Goal: Task Accomplishment & Management: Use online tool/utility

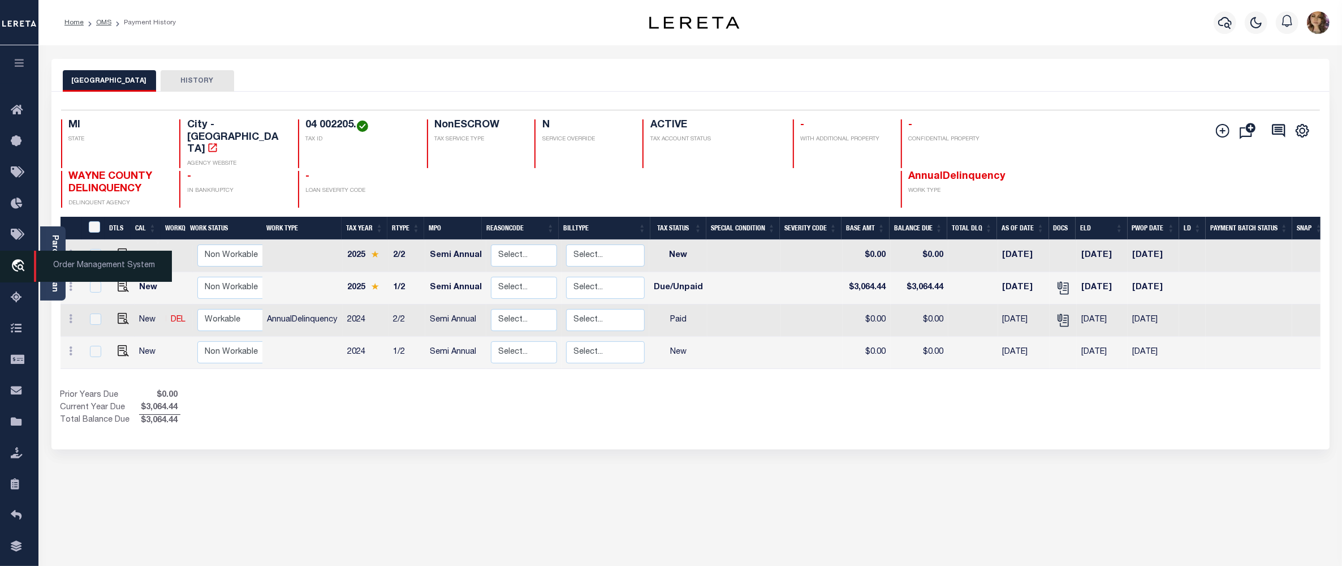
click at [95, 265] on span "Order Management System" at bounding box center [103, 266] width 138 height 31
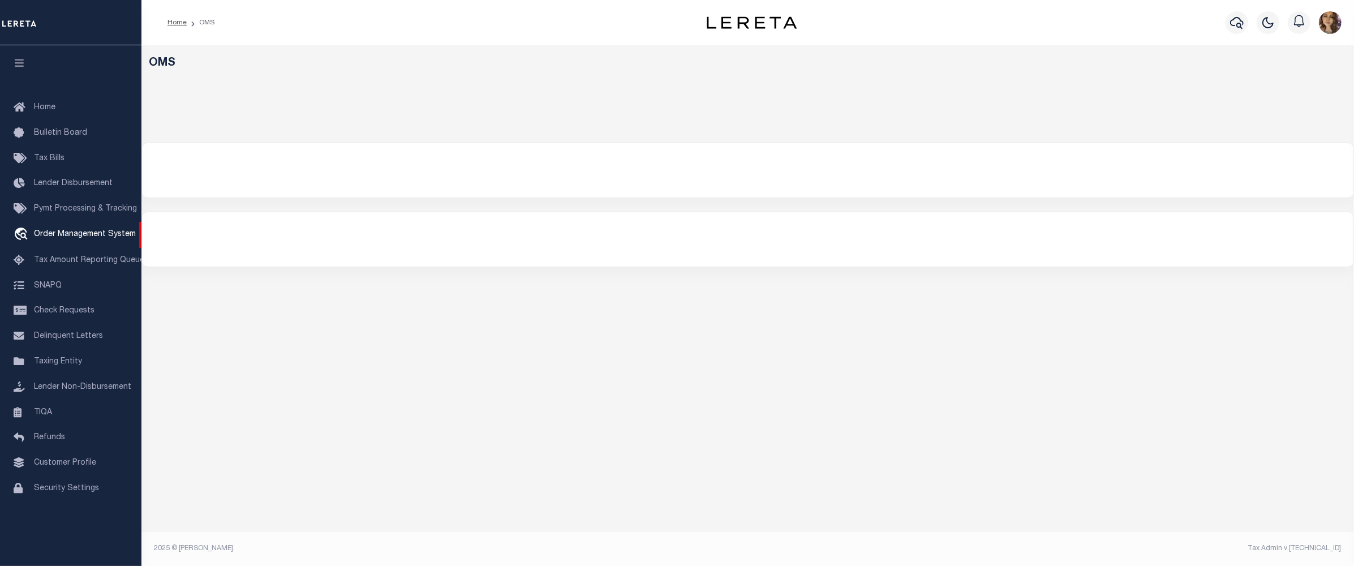
select select "200"
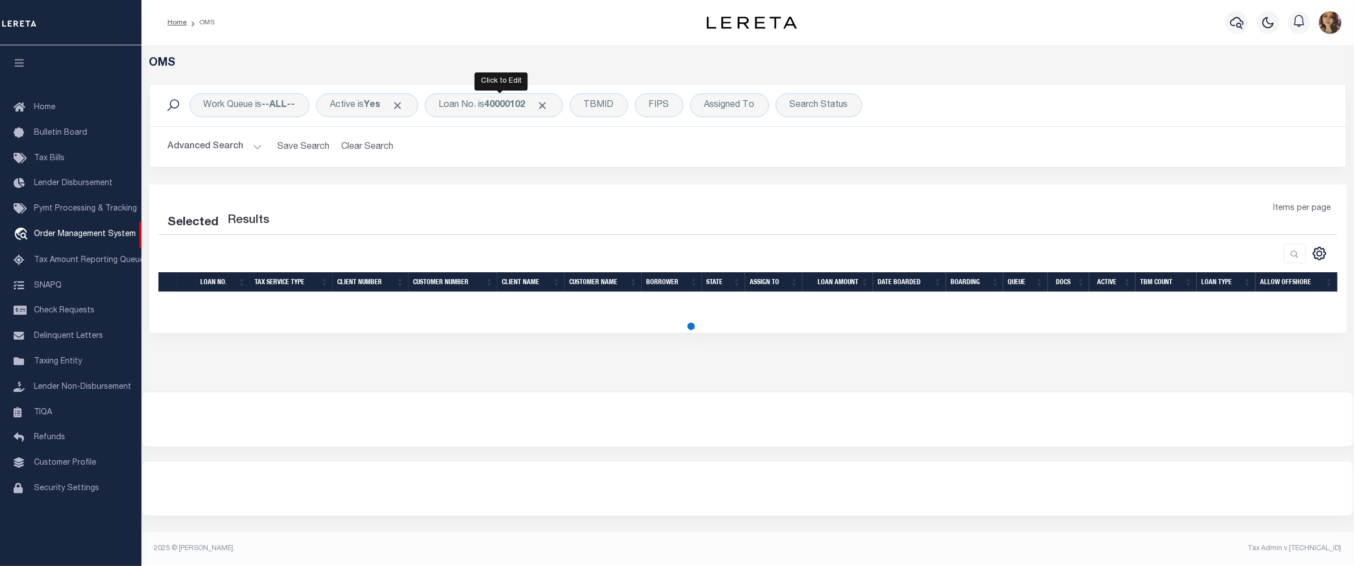
select select "200"
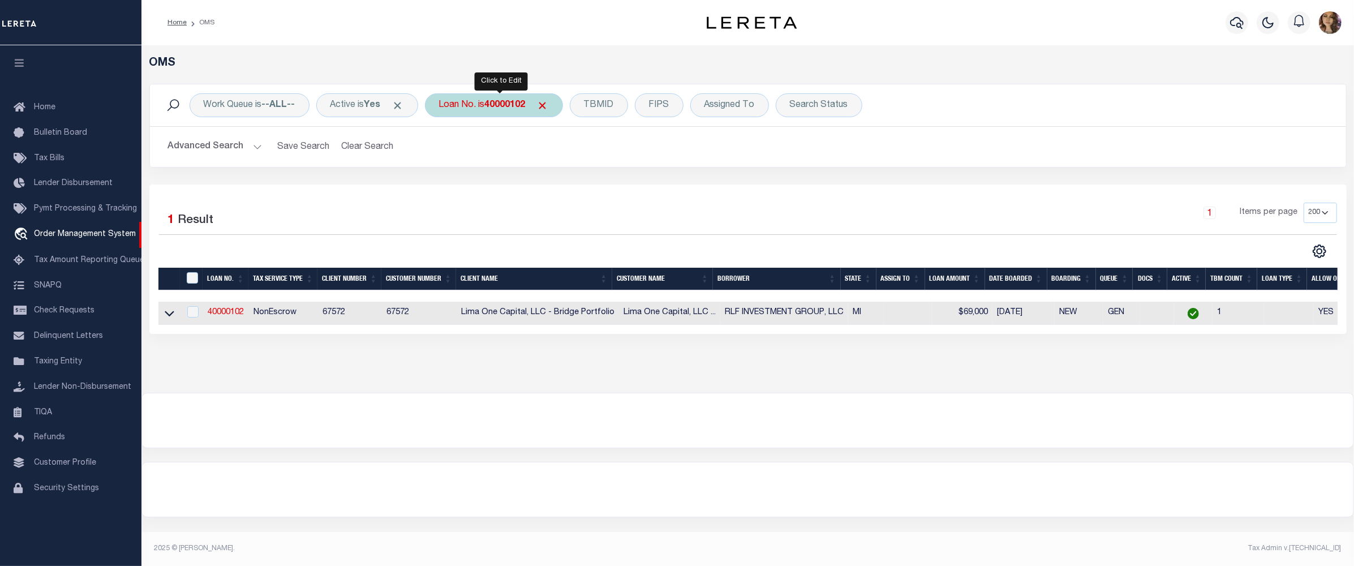
click at [497, 103] on b "40000102" at bounding box center [505, 105] width 41 height 9
type input "40004933"
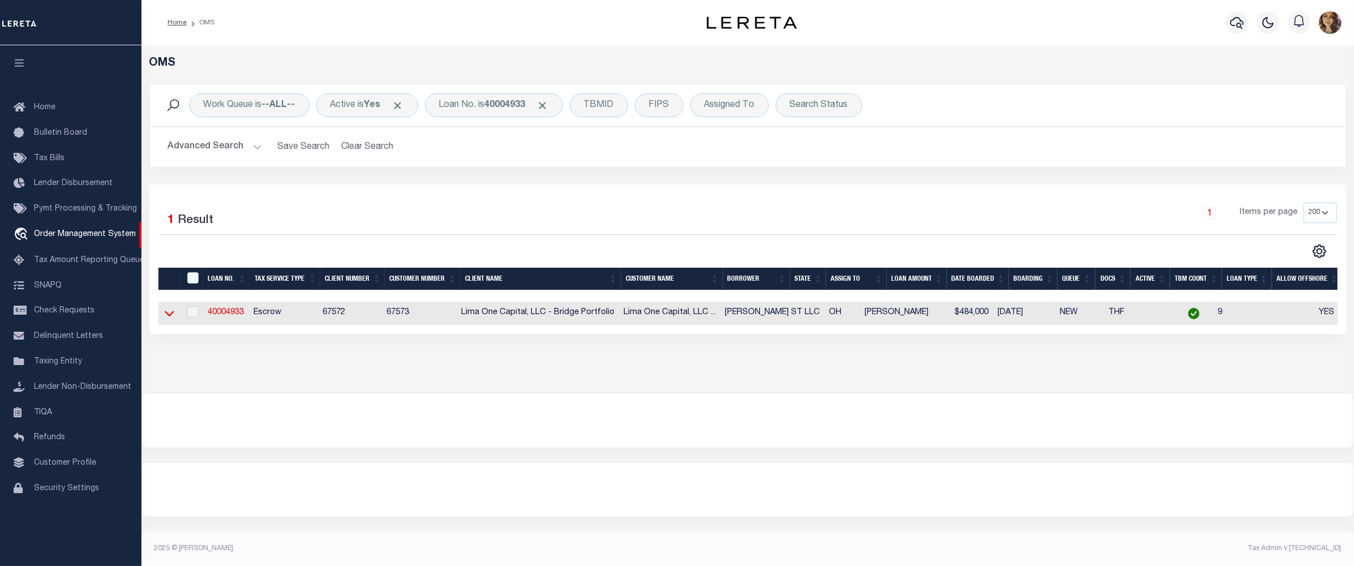
click at [170, 313] on icon at bounding box center [170, 313] width 10 height 12
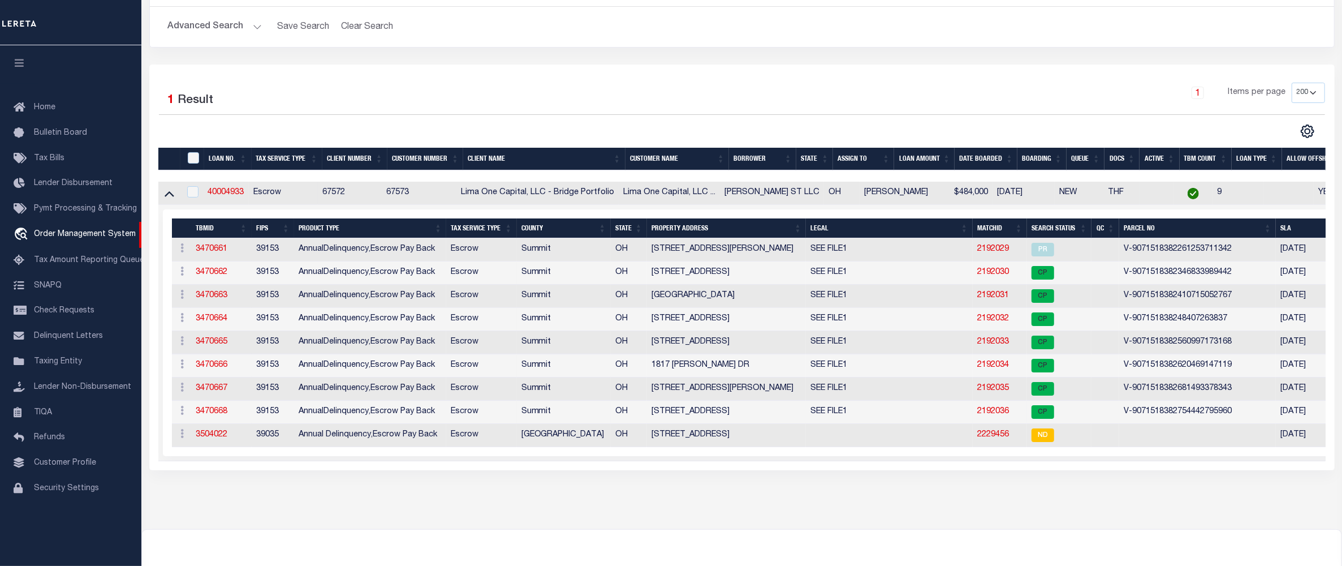
scroll to position [150, 0]
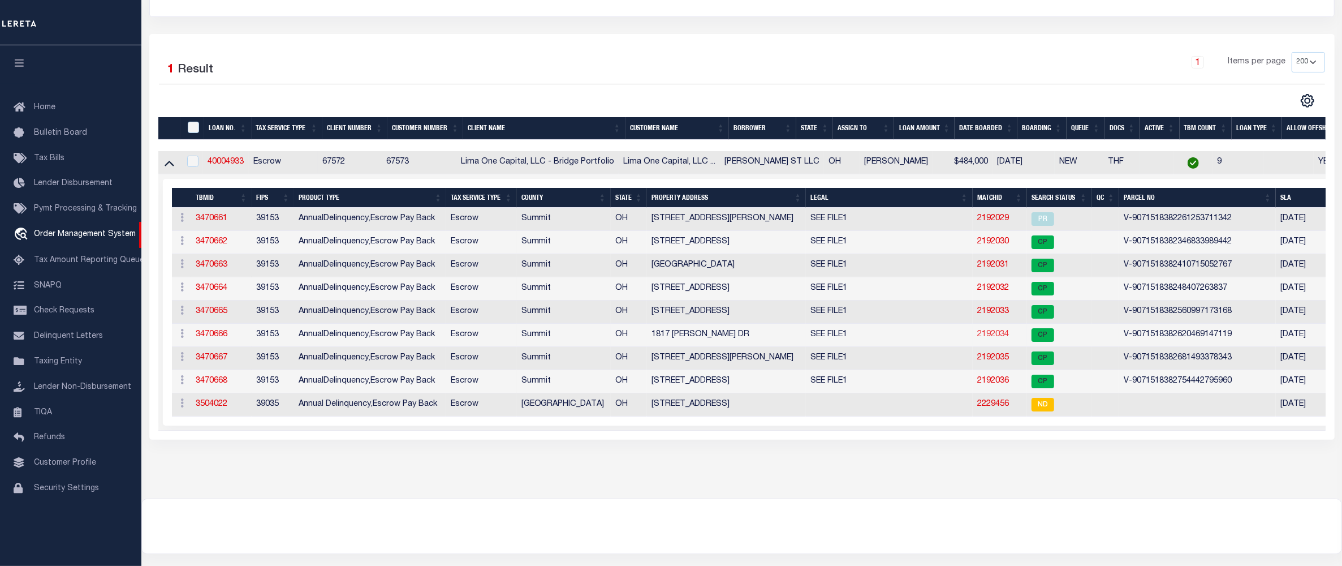
click at [979, 335] on link "2192034" at bounding box center [994, 334] width 32 height 8
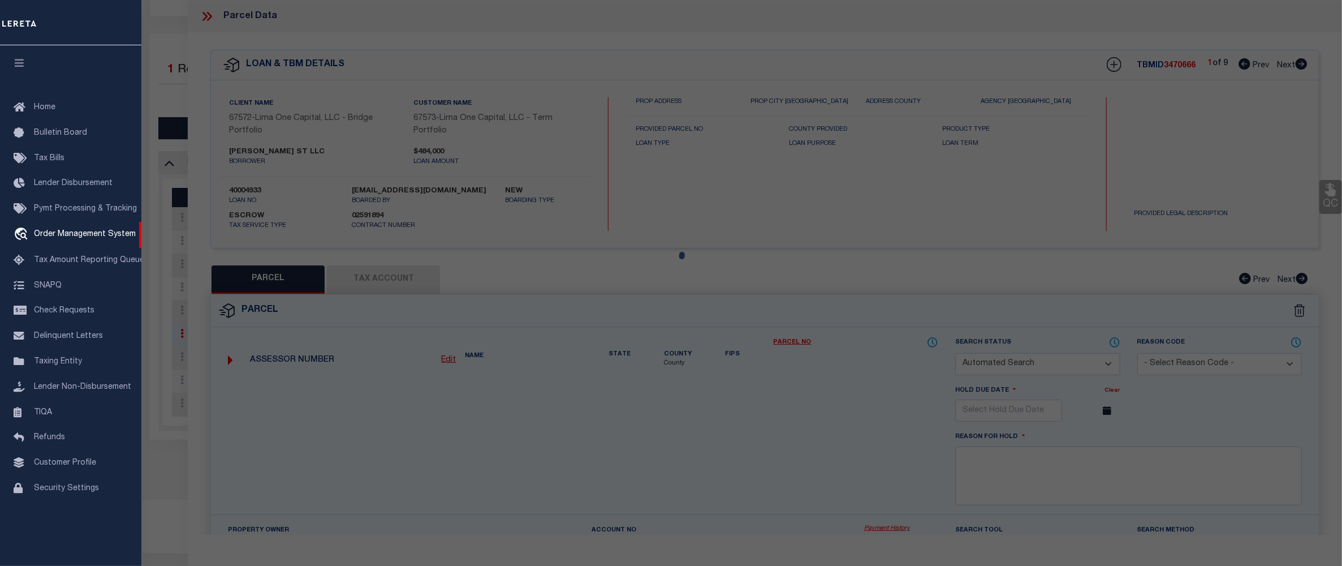
checkbox input "false"
select select "CP"
type input "[PERSON_NAME] ST LLC"
select select "AGW"
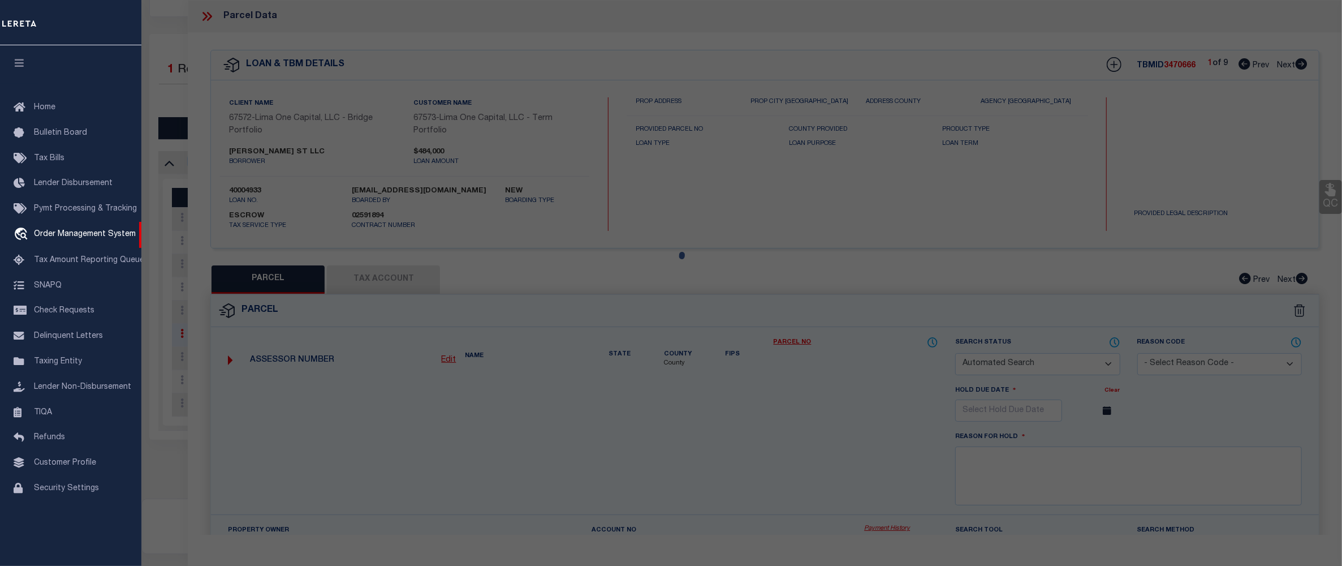
select select
type input "1817 GAYLORD DR"
checkbox input "false"
type input "AKRON OH 44320"
type textarea "9/18/25 spoke with recorder's office verified parcel to be correct."
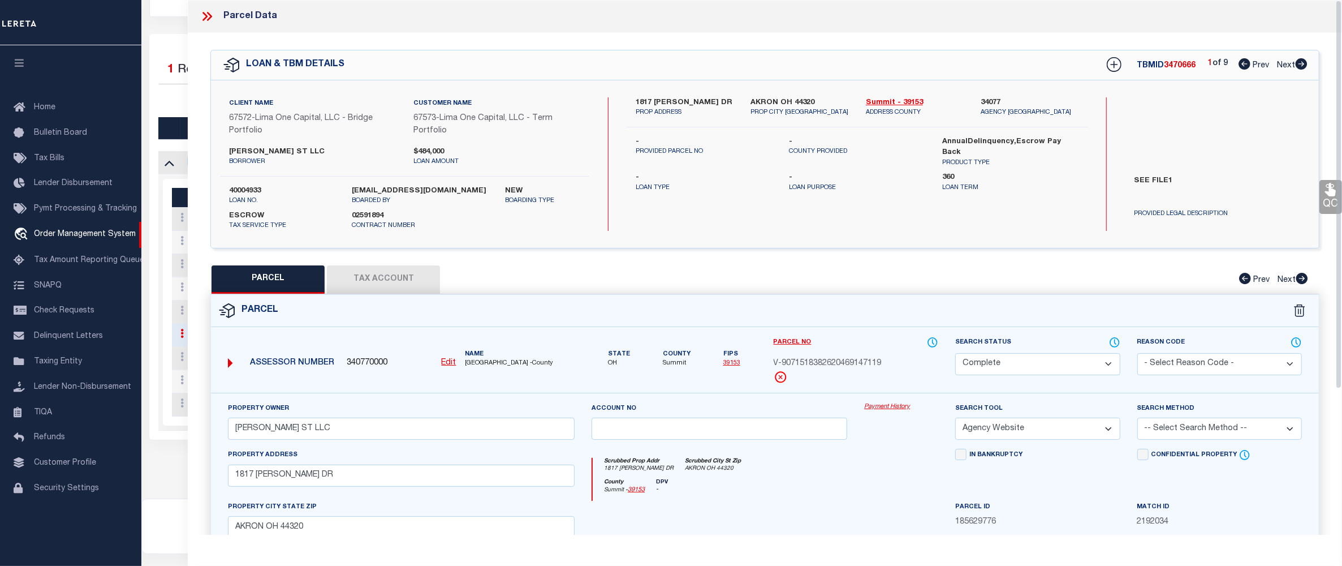
click at [886, 406] on link "Payment History" at bounding box center [901, 407] width 74 height 10
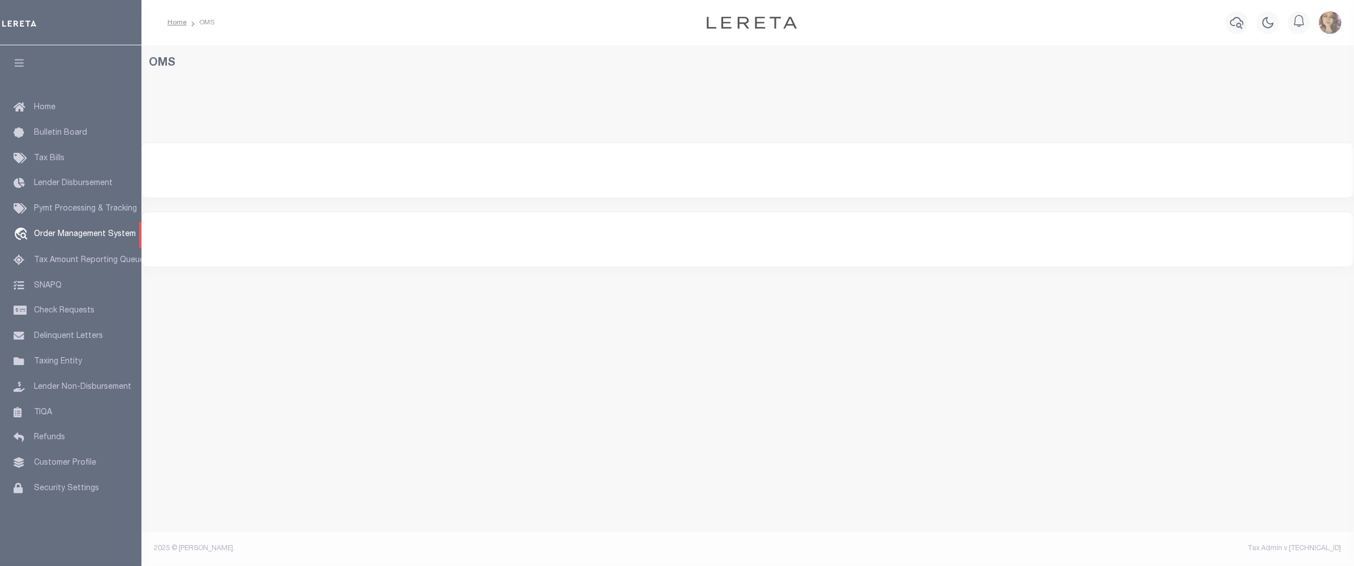
select select "200"
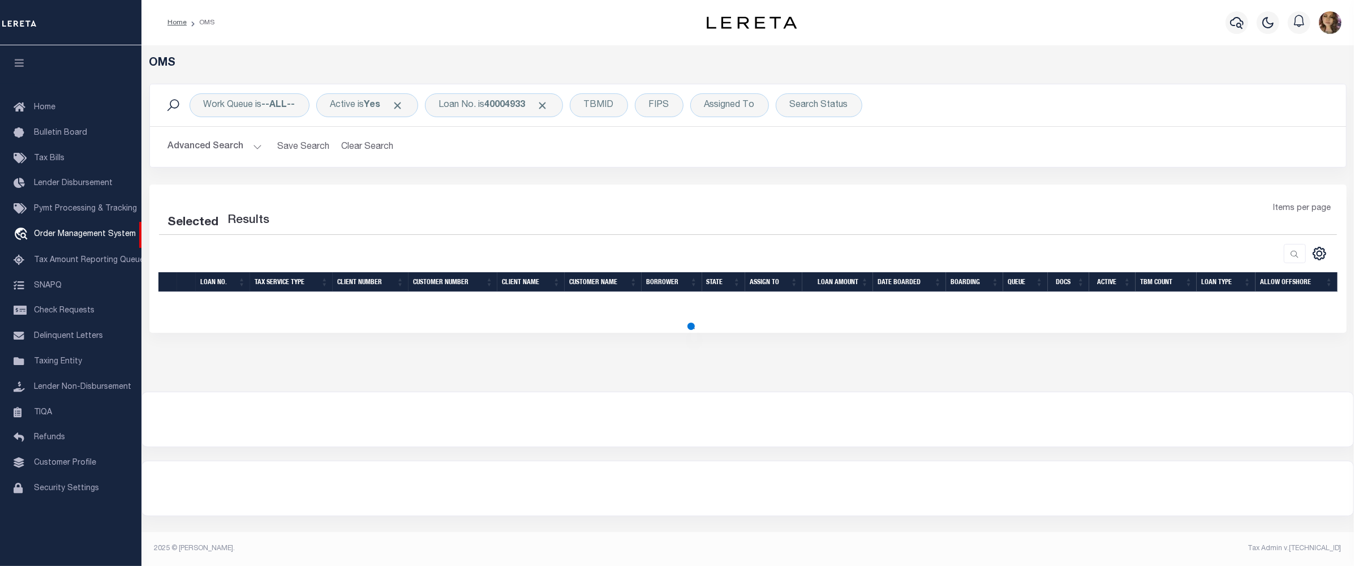
select select "200"
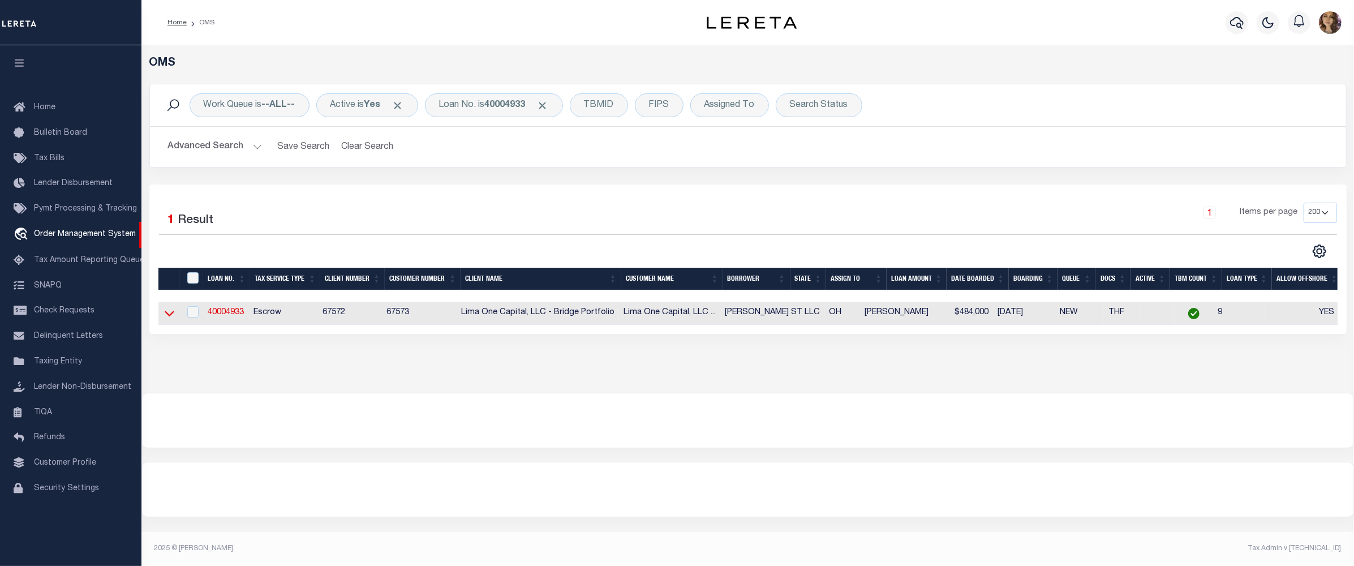
click at [170, 313] on icon at bounding box center [170, 313] width 10 height 12
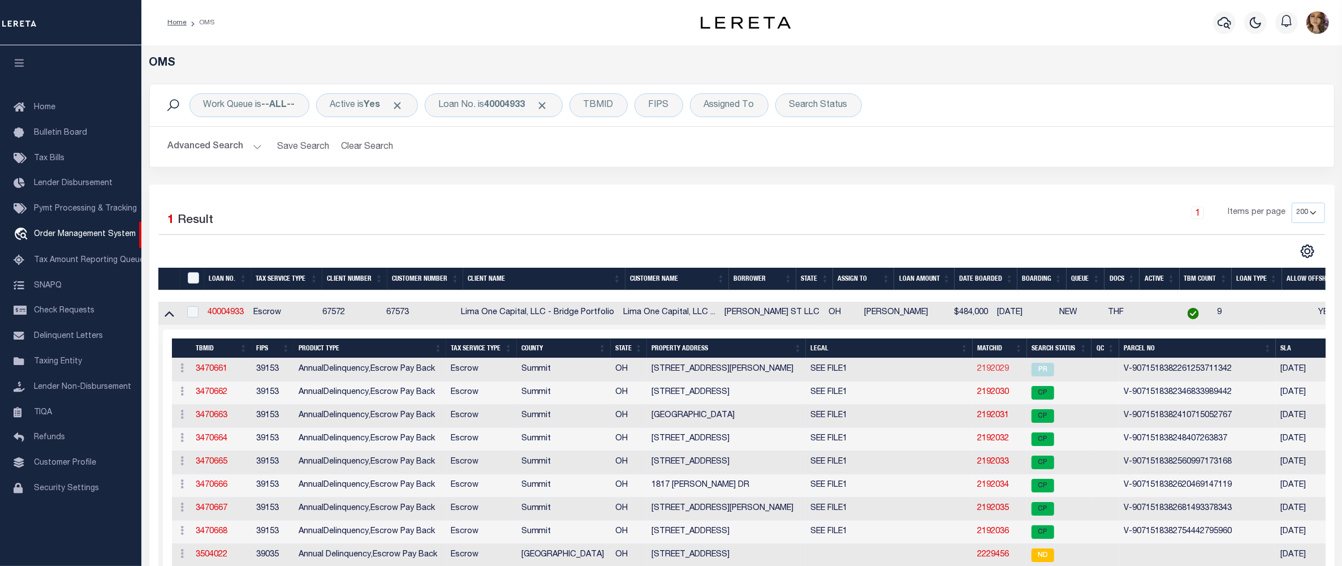
click at [978, 372] on link "2192029" at bounding box center [994, 369] width 32 height 8
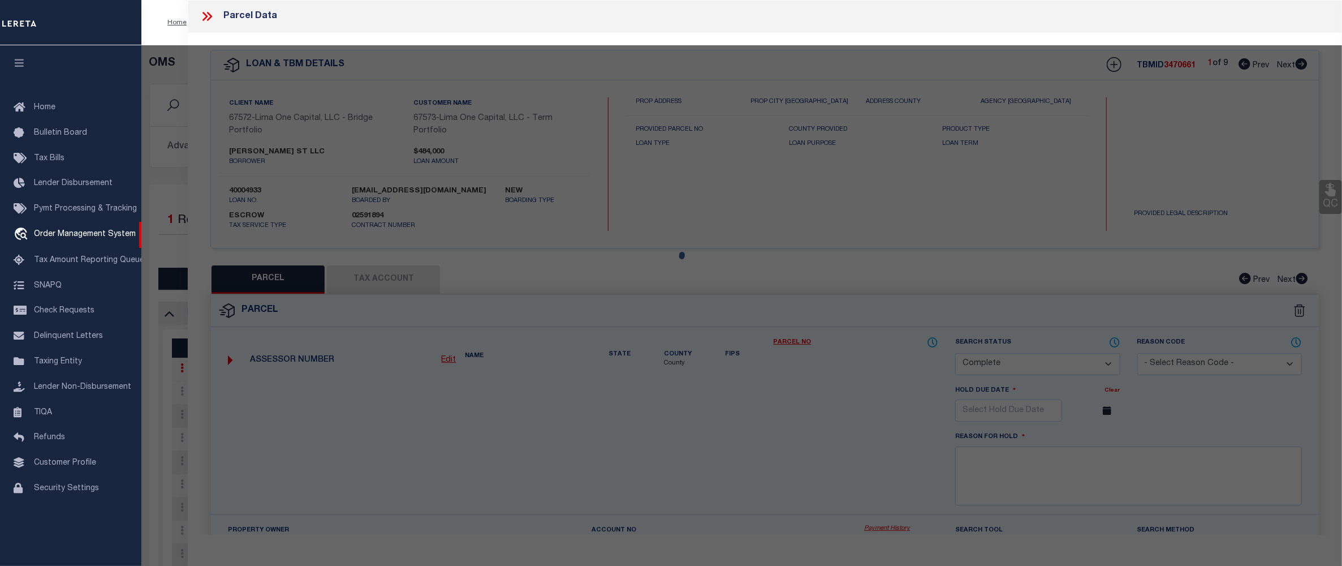
select select "AS"
select select
checkbox input "false"
select select "PR"
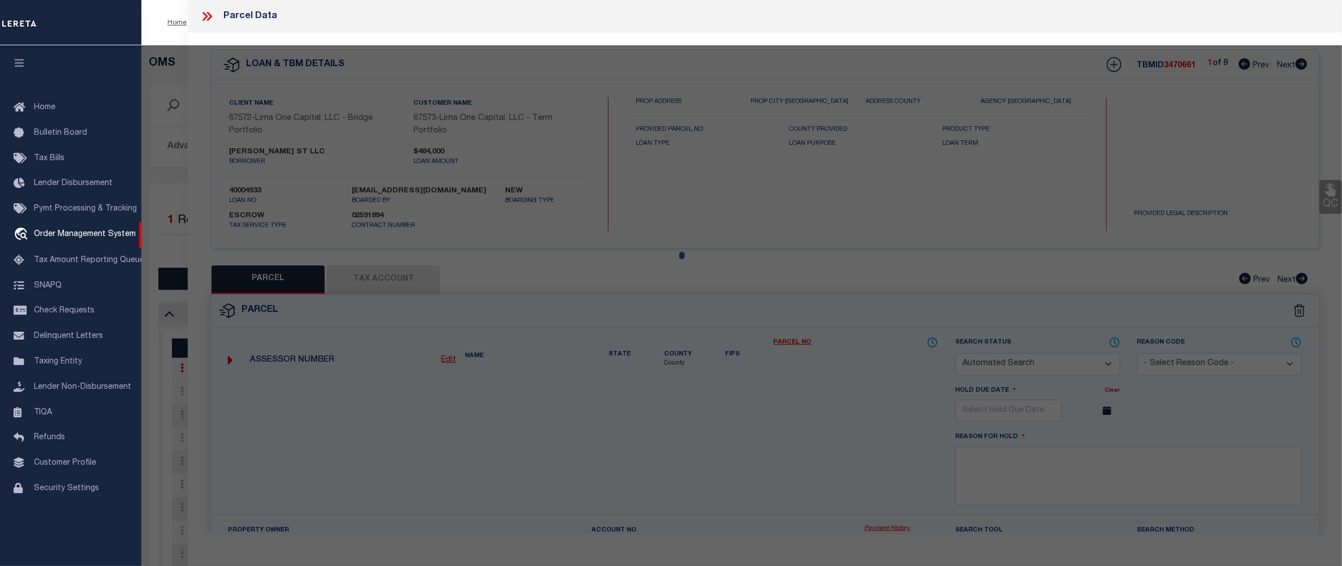
select select "099"
select select "AGW"
select select
type input "1817 GAYLORD DRIVE"
type input "AKRON OH 44320"
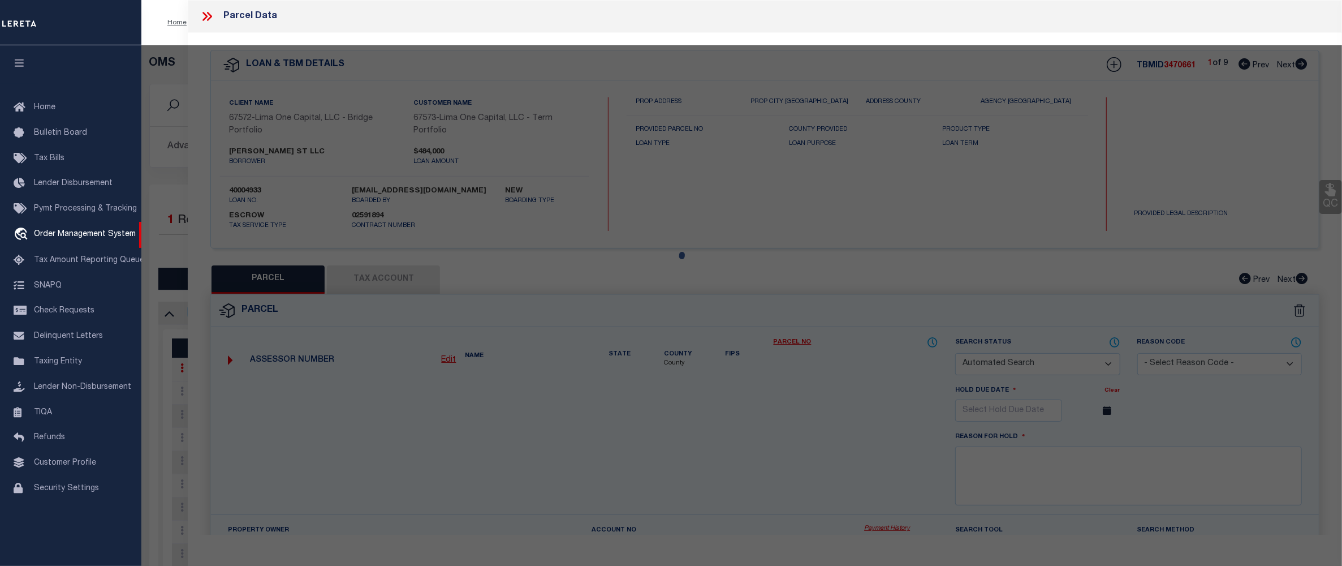
type textarea "Spoke with records office state Parcel 6821533 belongs to address 1162 ROSLYN A…"
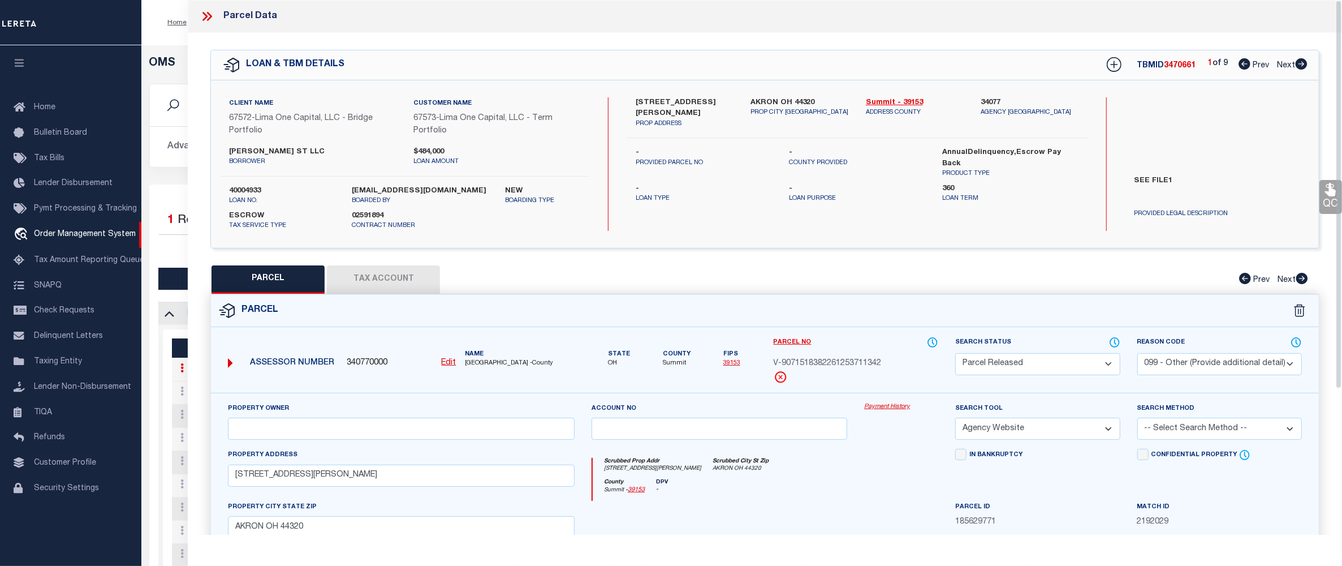
click at [878, 410] on link "Payment History" at bounding box center [901, 407] width 74 height 10
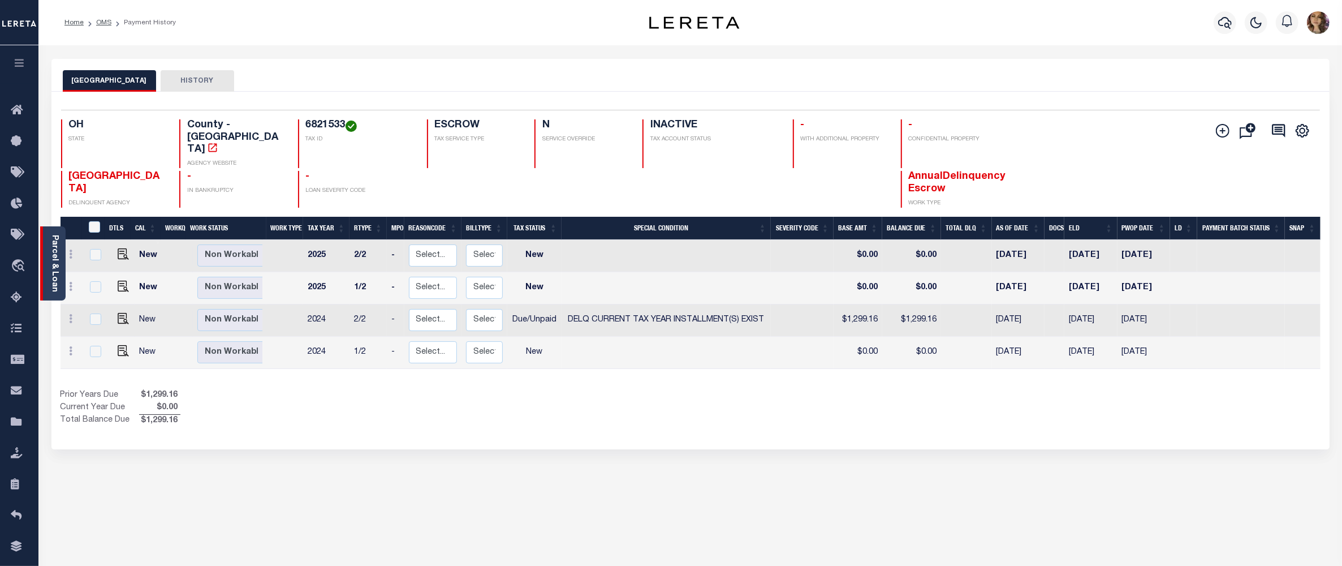
click at [53, 251] on link "Parcel & Loan" at bounding box center [54, 263] width 8 height 57
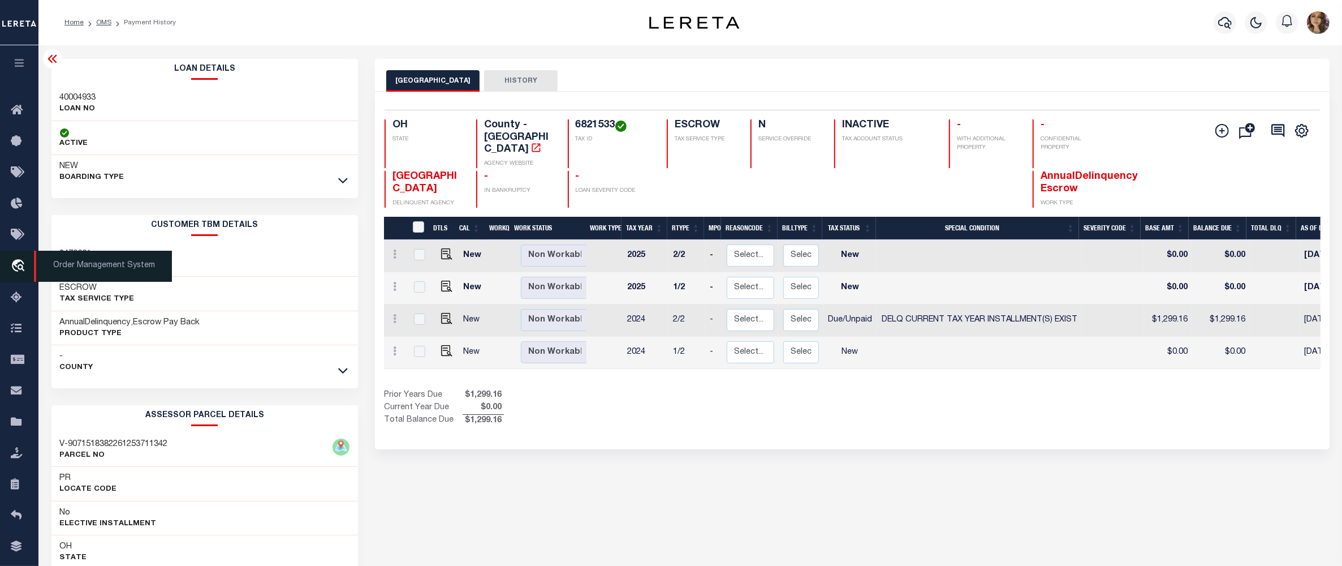
click at [18, 268] on icon "travel_explore" at bounding box center [20, 266] width 18 height 15
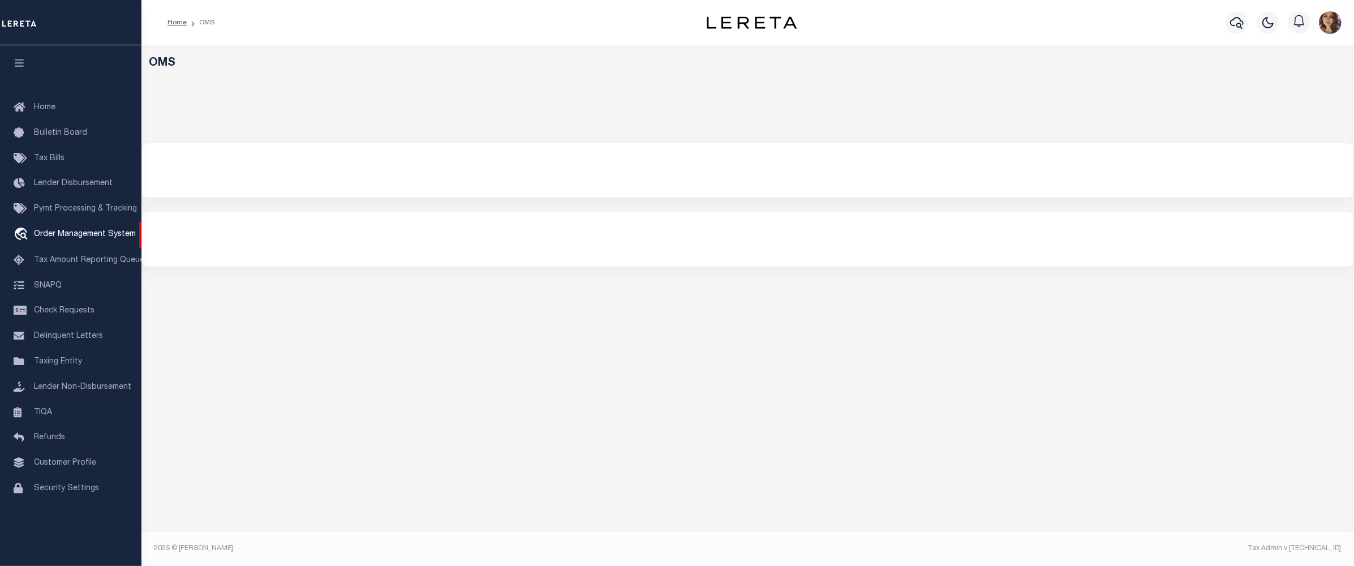
select select "200"
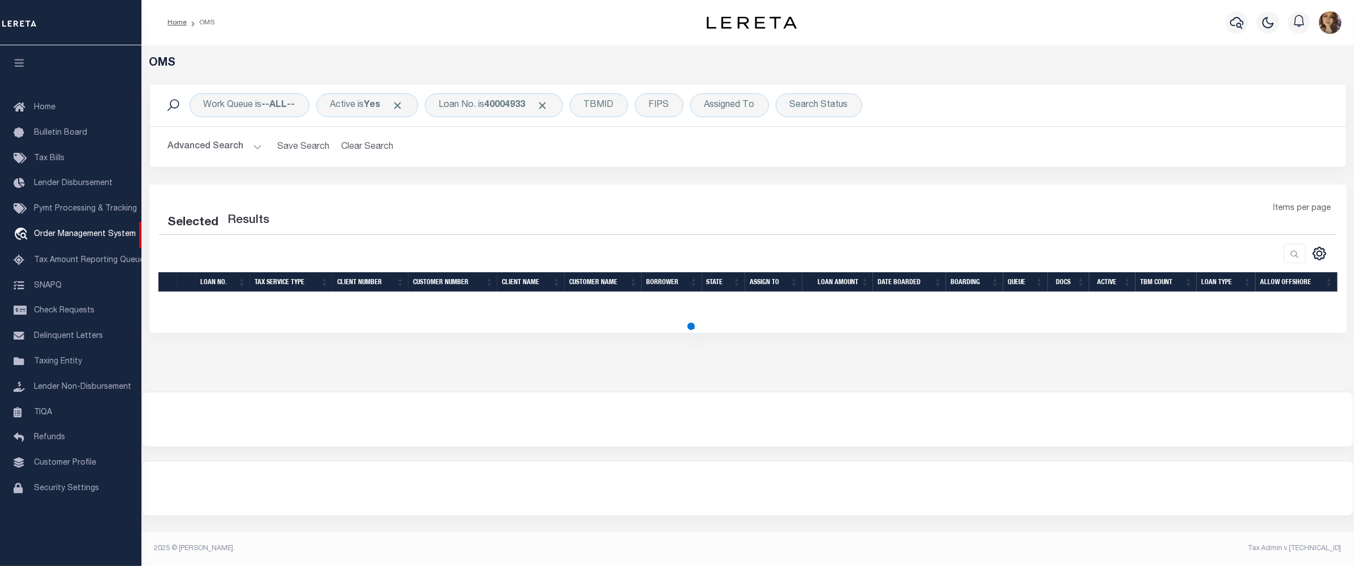
select select "200"
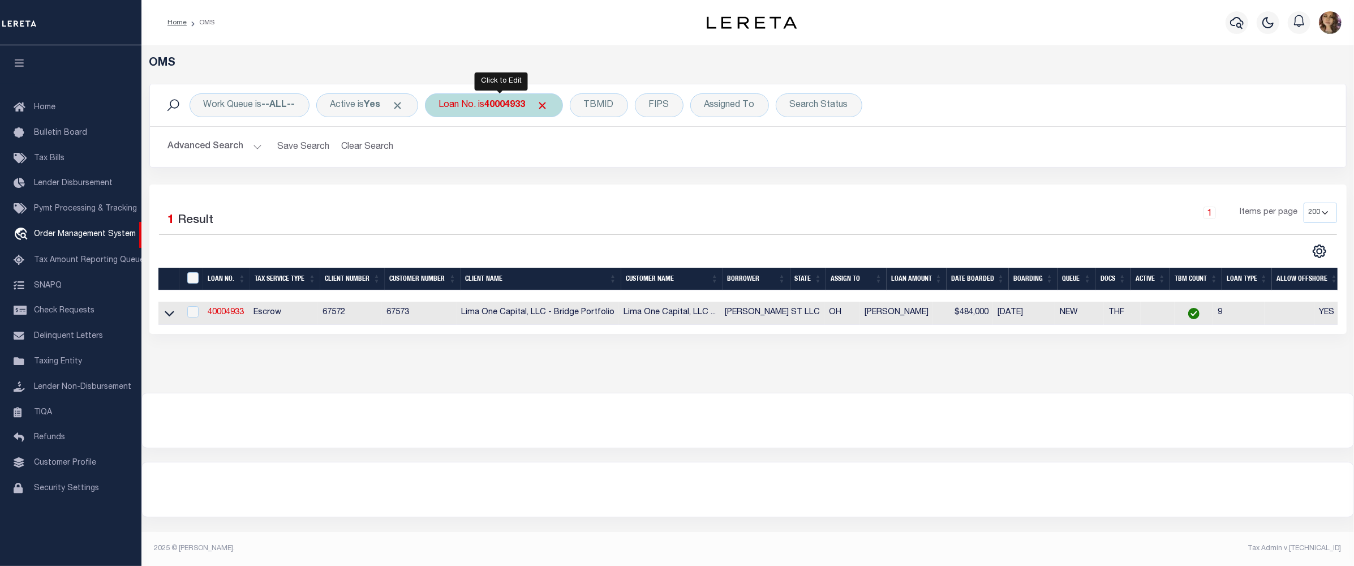
click at [499, 107] on b "40004933" at bounding box center [505, 105] width 41 height 9
type input "25041"
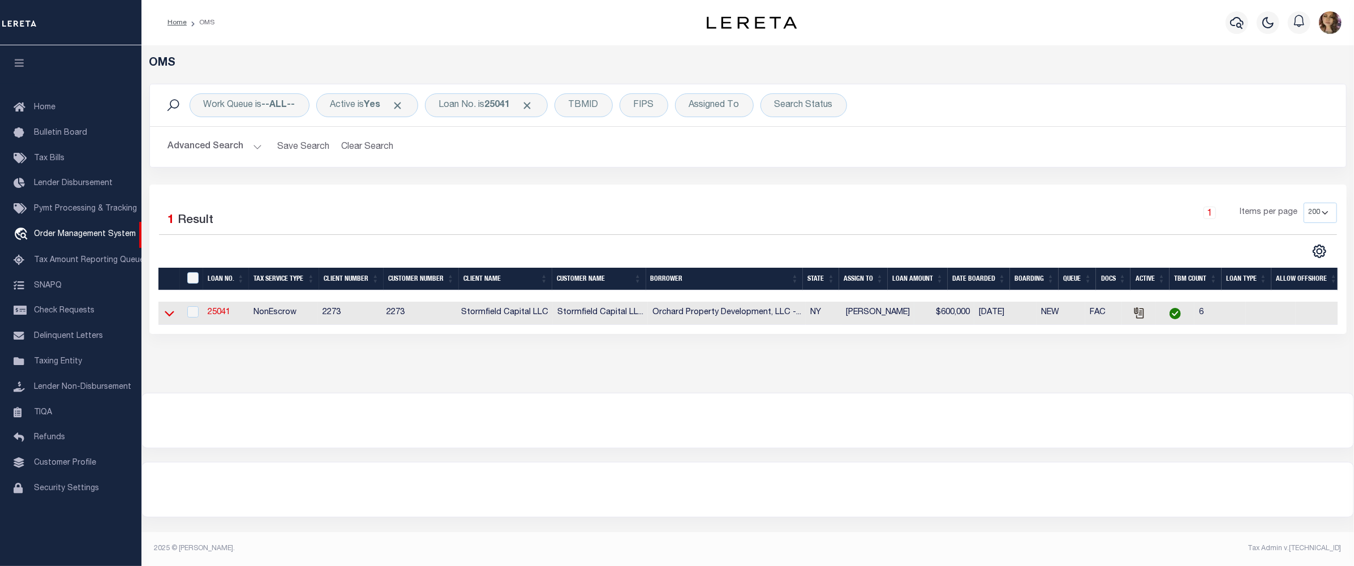
click at [170, 316] on icon at bounding box center [170, 313] width 10 height 12
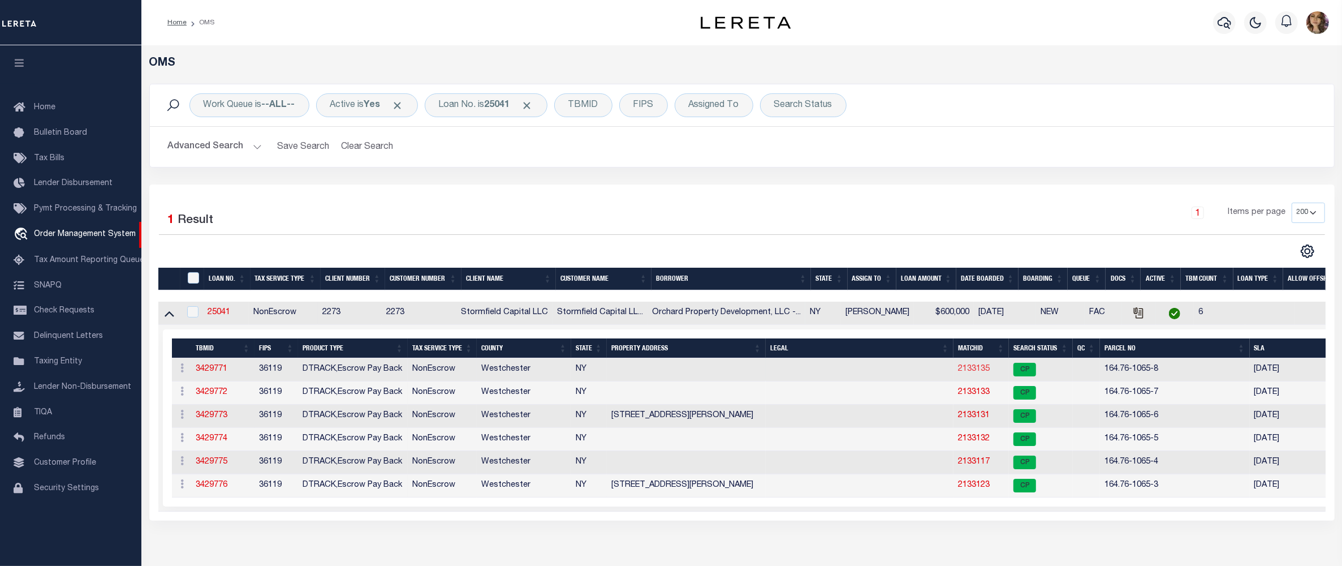
click at [971, 369] on link "2133135" at bounding box center [974, 369] width 32 height 8
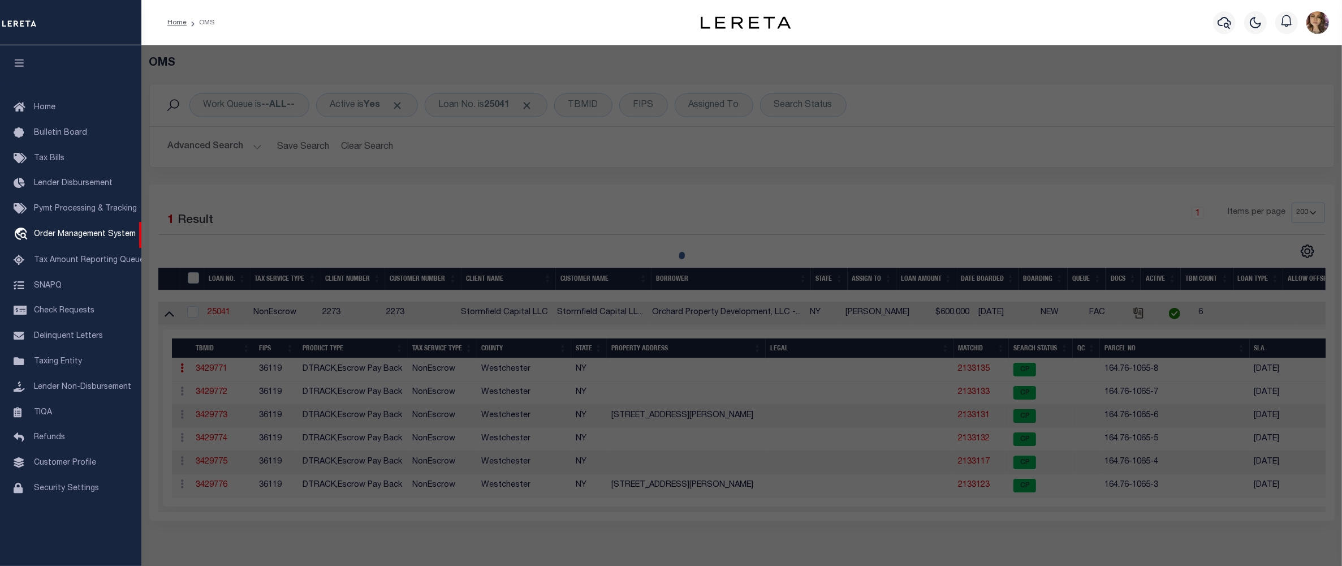
checkbox input "false"
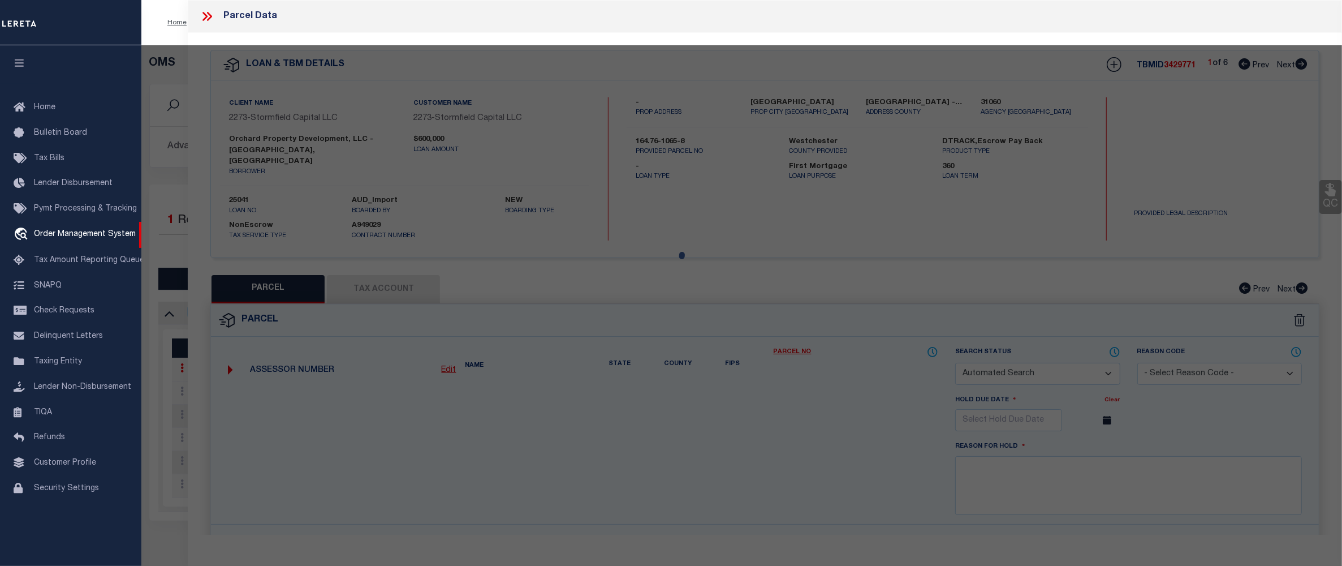
select select "CP"
type input "Orchard Property Development, LLC"
select select "AGW"
select select
type input "50 MOUNT VERNON AV"
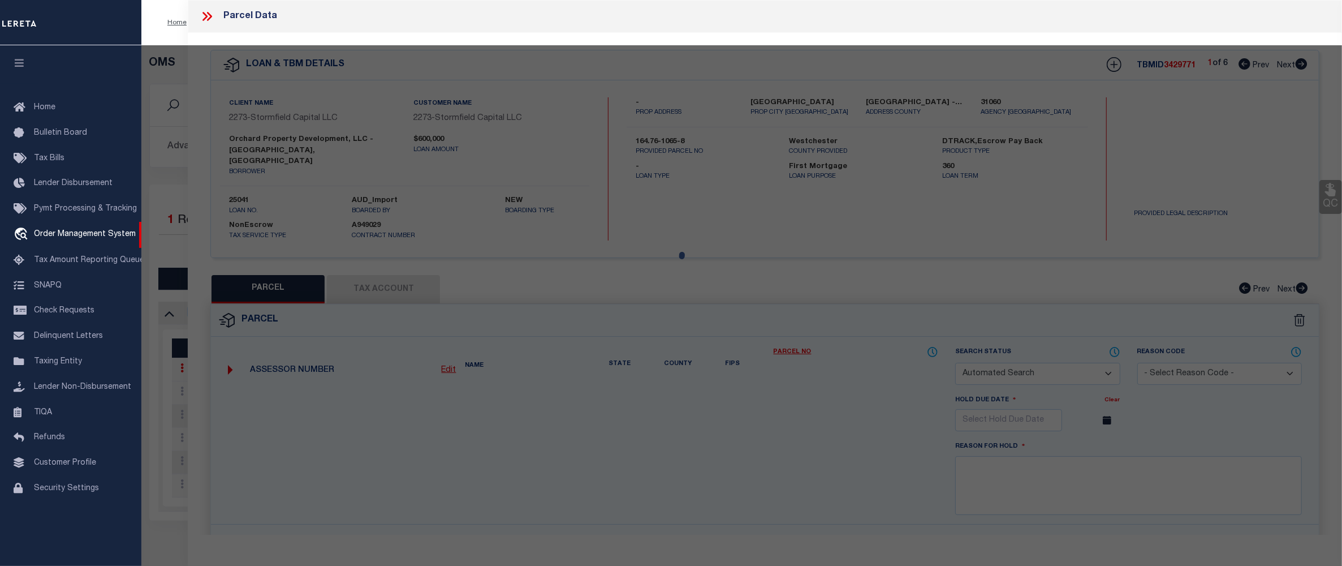
checkbox input "false"
type input "Mount Vernon NY 10550"
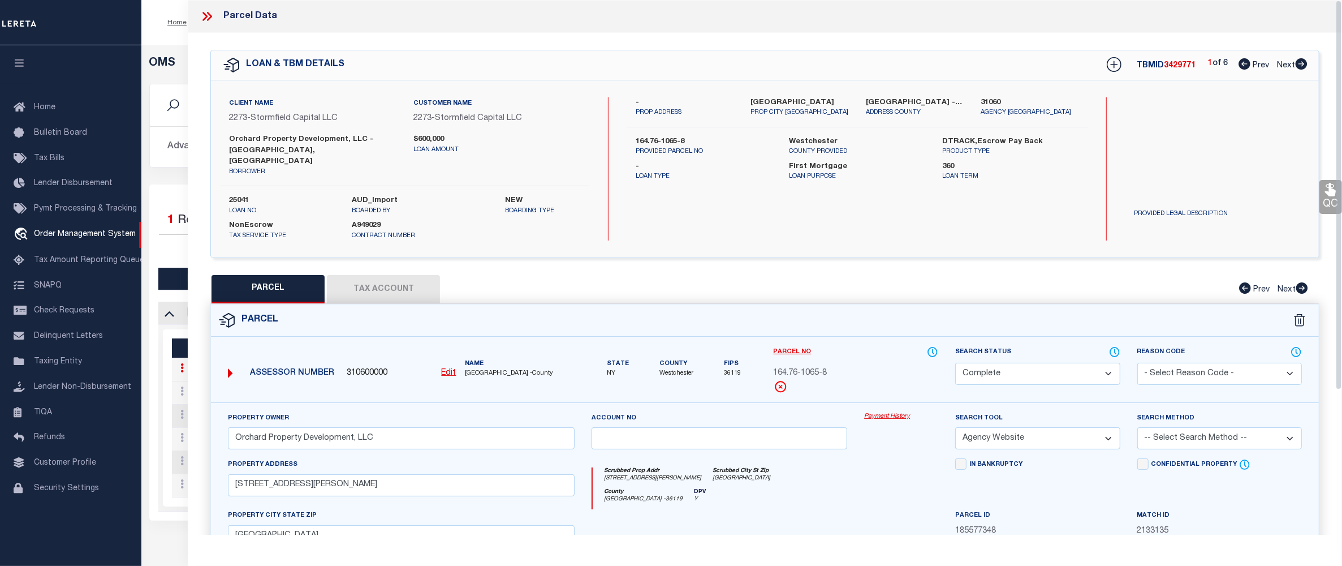
click at [879, 412] on link "Payment History" at bounding box center [901, 417] width 74 height 10
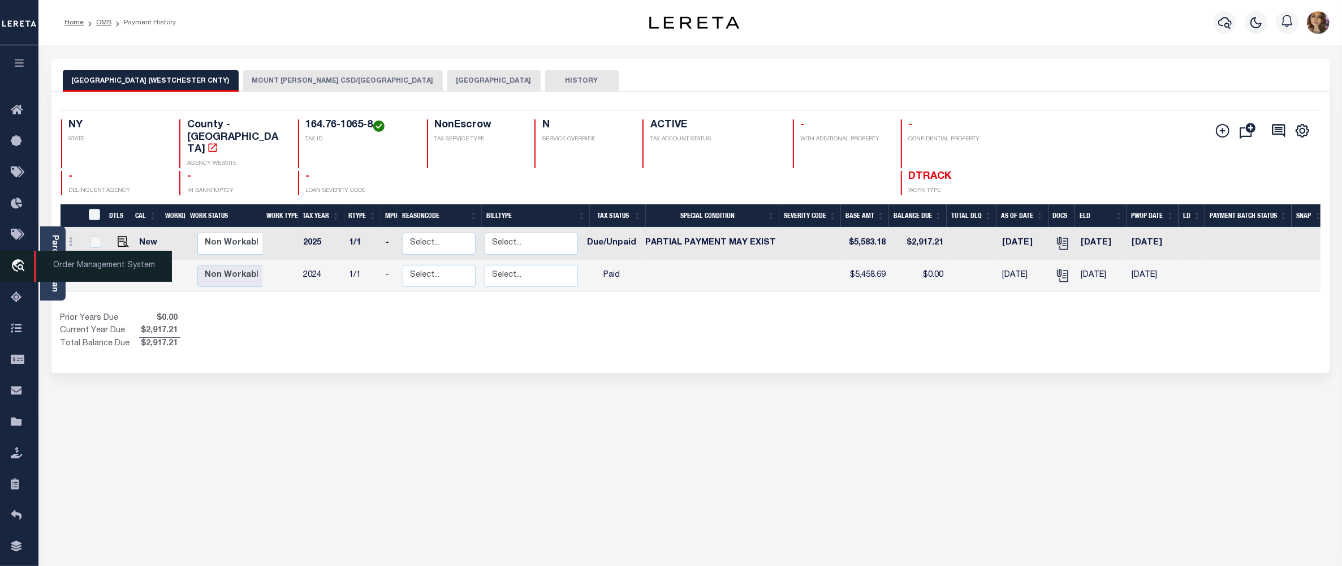
click at [76, 264] on span "Order Management System" at bounding box center [103, 266] width 138 height 31
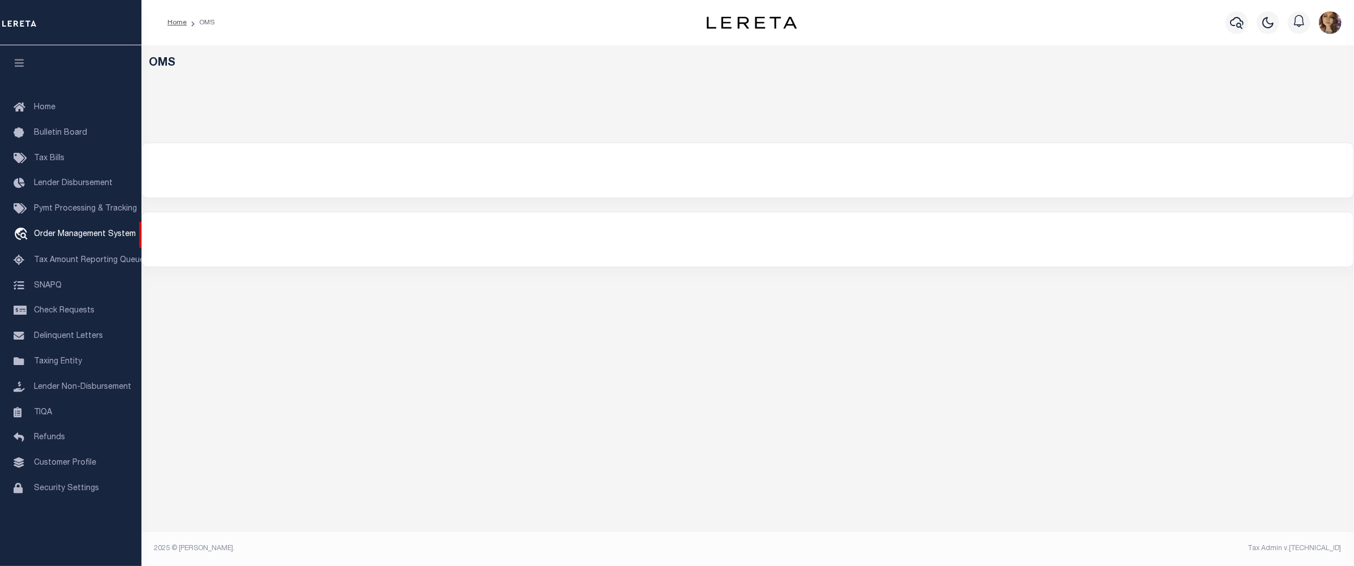
select select "200"
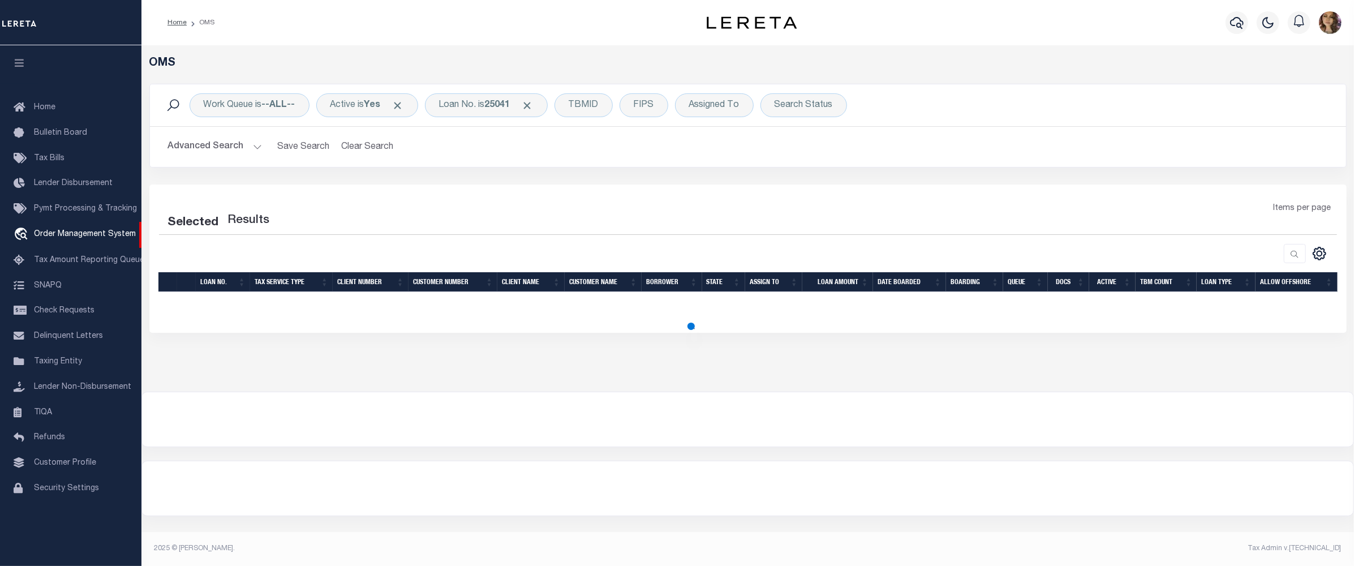
select select "200"
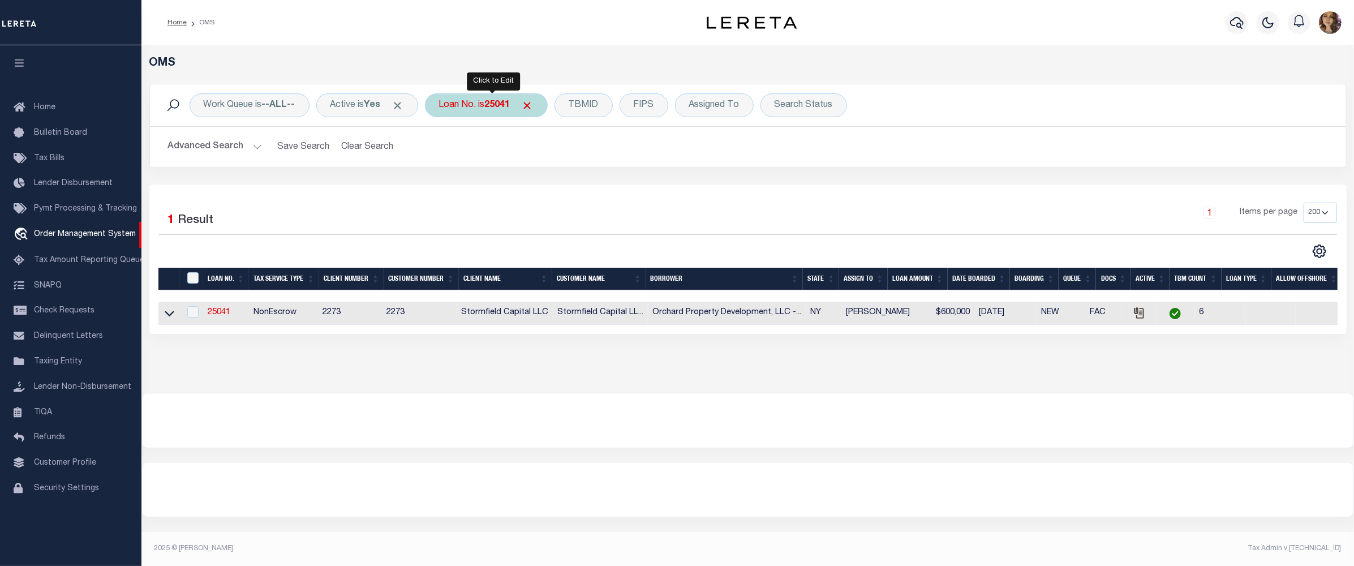
click at [492, 104] on b "25041" at bounding box center [497, 105] width 25 height 9
type input "175001529"
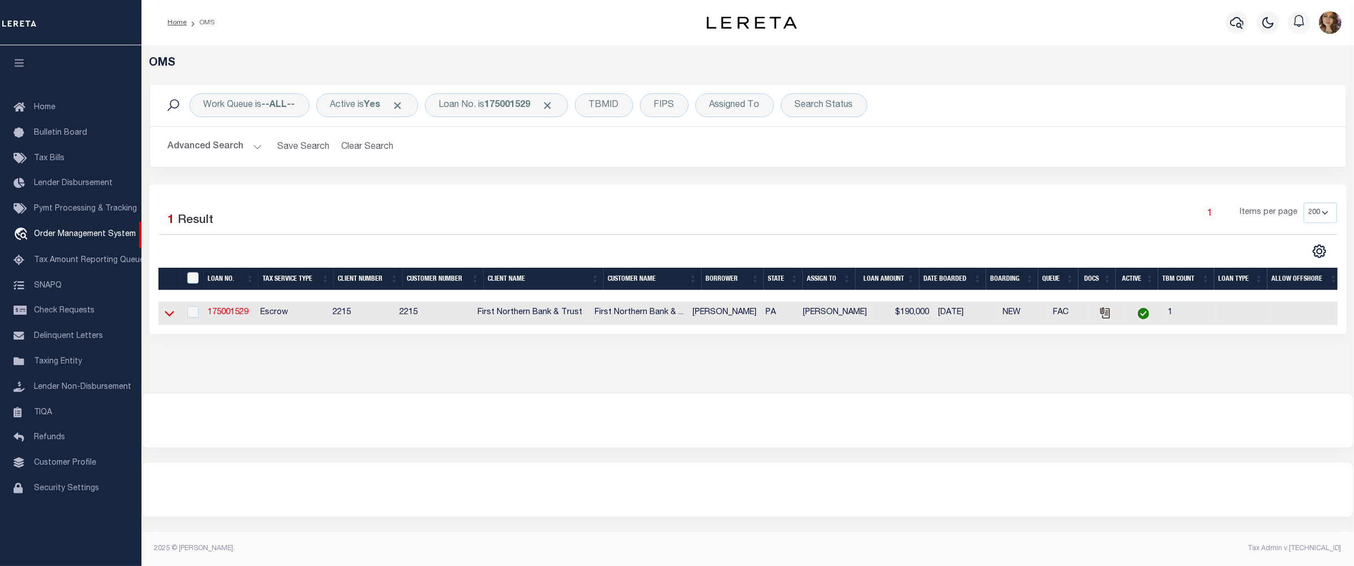
click at [168, 315] on icon at bounding box center [170, 313] width 10 height 12
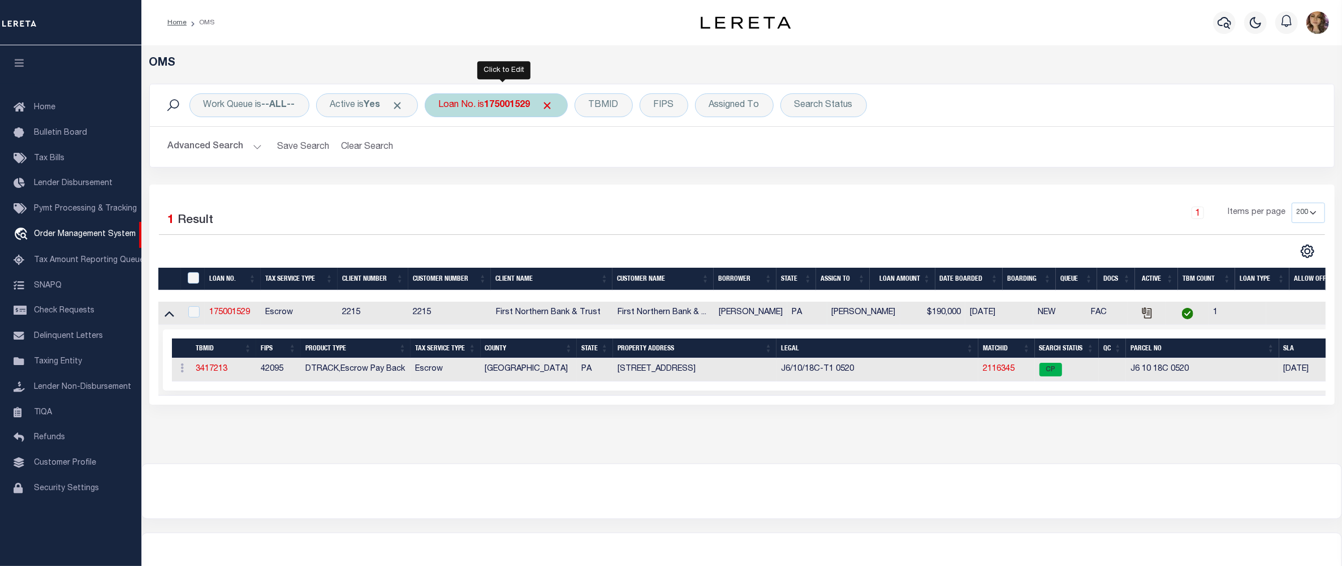
click at [498, 107] on b "175001529" at bounding box center [508, 105] width 46 height 9
type input "11703365"
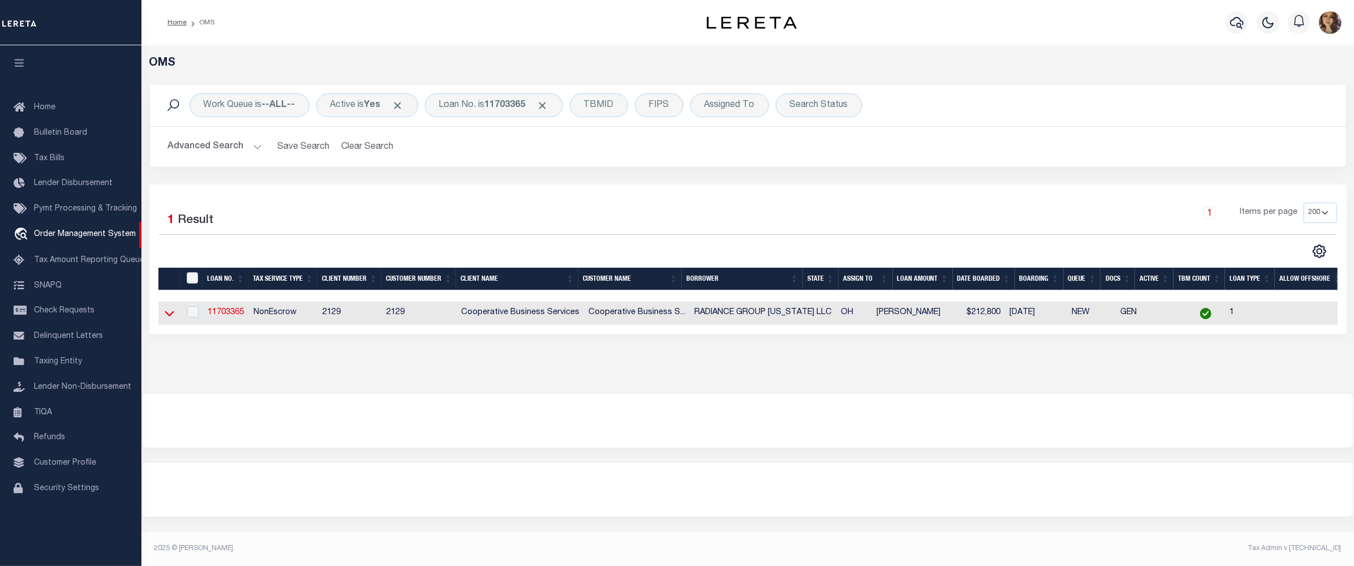
click at [170, 317] on icon at bounding box center [170, 314] width 10 height 6
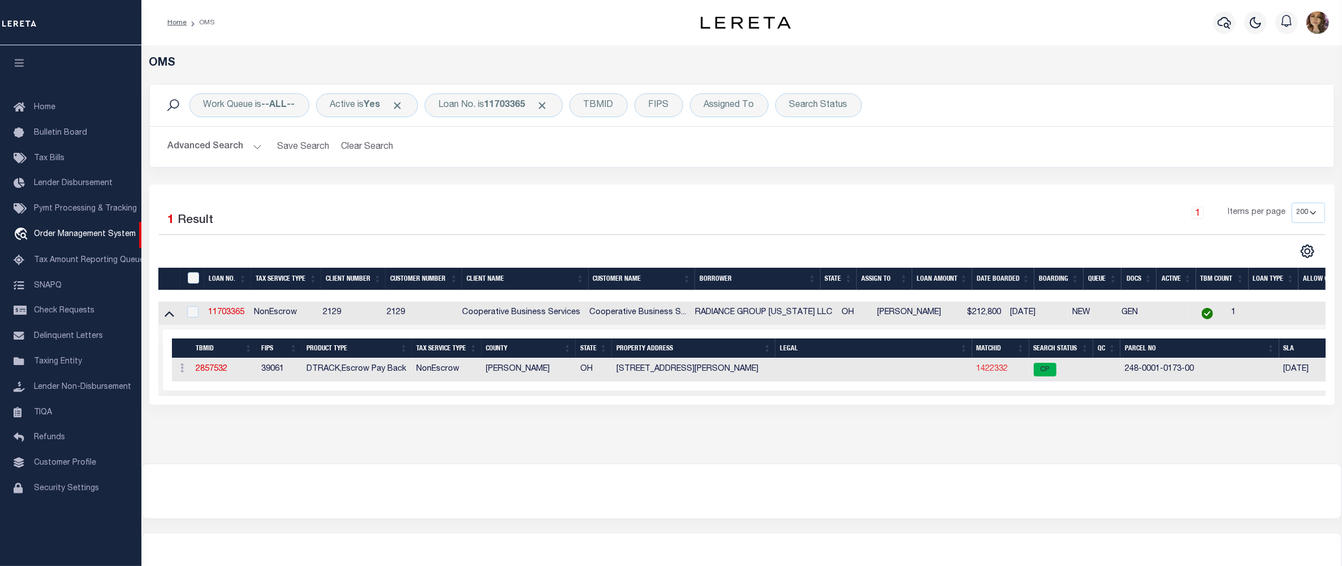
click at [998, 372] on link "1422332" at bounding box center [993, 369] width 32 height 8
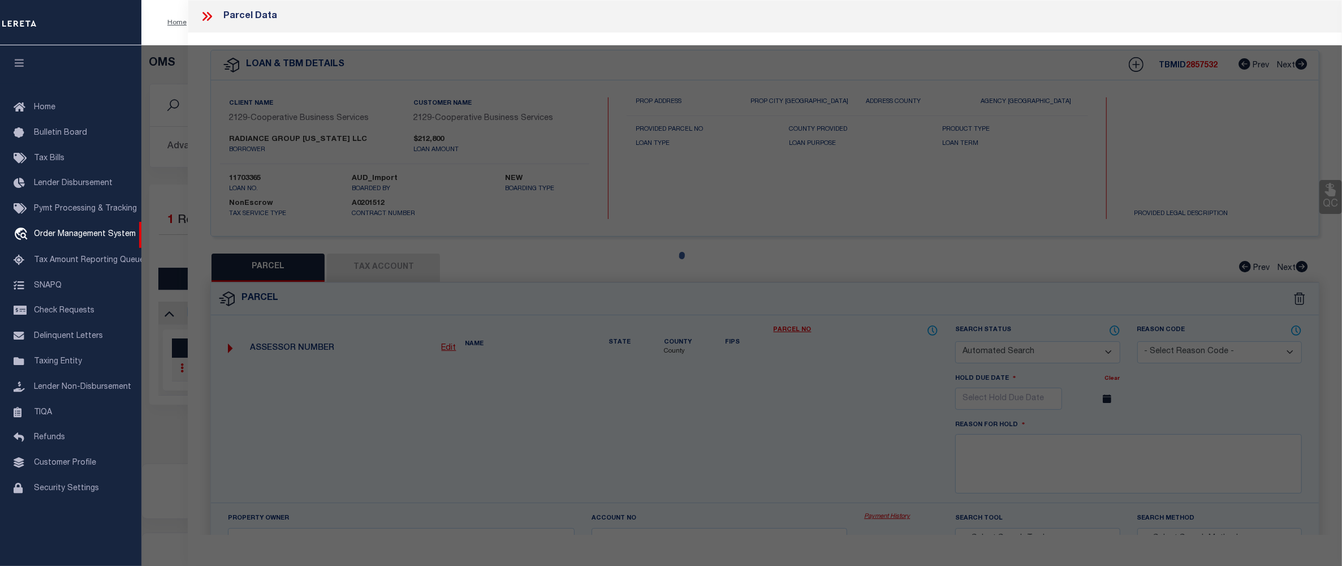
checkbox input "false"
select select "CP"
type input "RADIANCE GROUP LLC"
select select
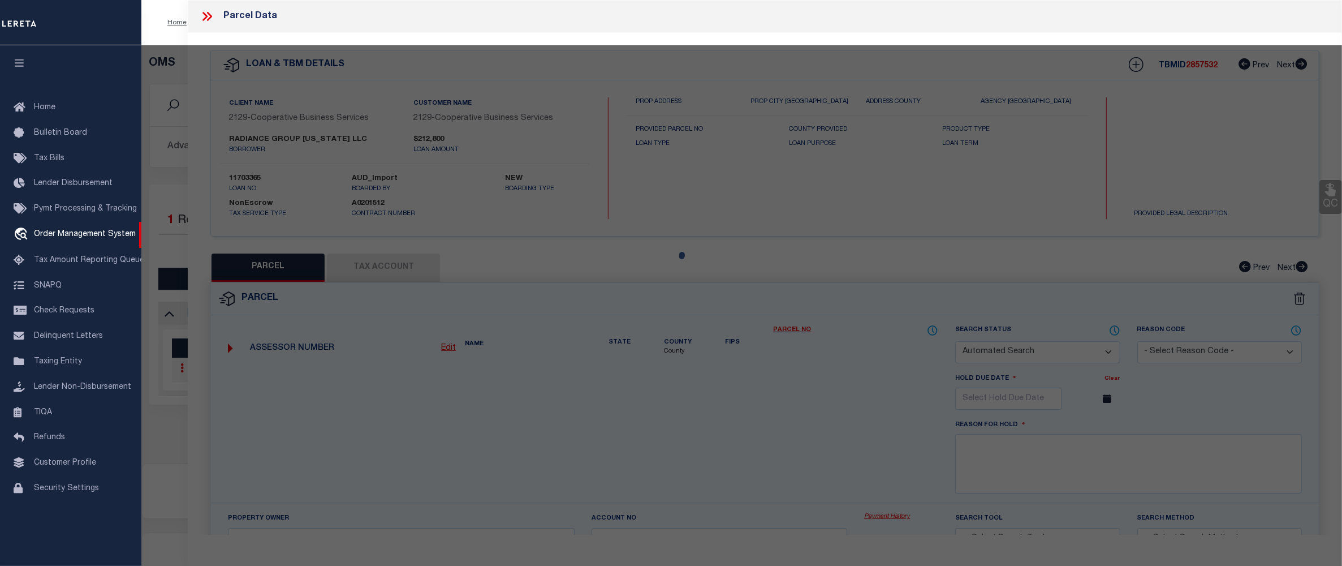
type input "2443 FERGUSON RD"
checkbox input "false"
type input "CINCINNATI OH 45238"
type textarea "[PERSON_NAME] 63.21 X 145 [PERSON_NAME] RD 63.21 FT S OF [PERSON_NAME]"
type textarea "Tax ID Special Project"
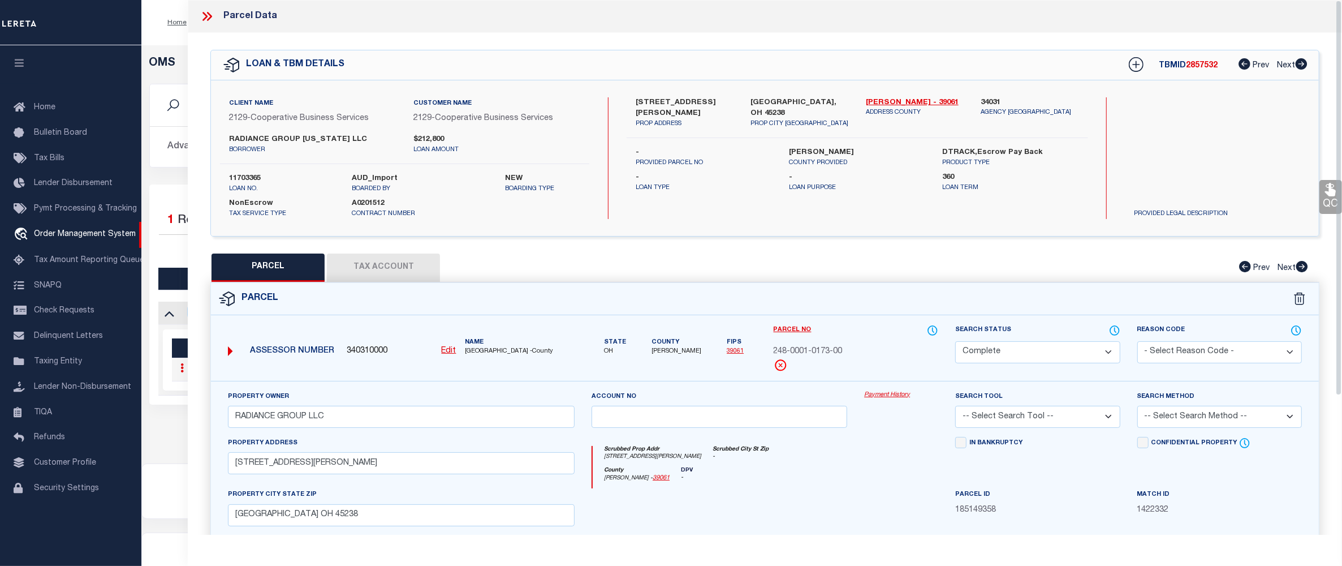
click at [886, 394] on link "Payment History" at bounding box center [901, 395] width 74 height 10
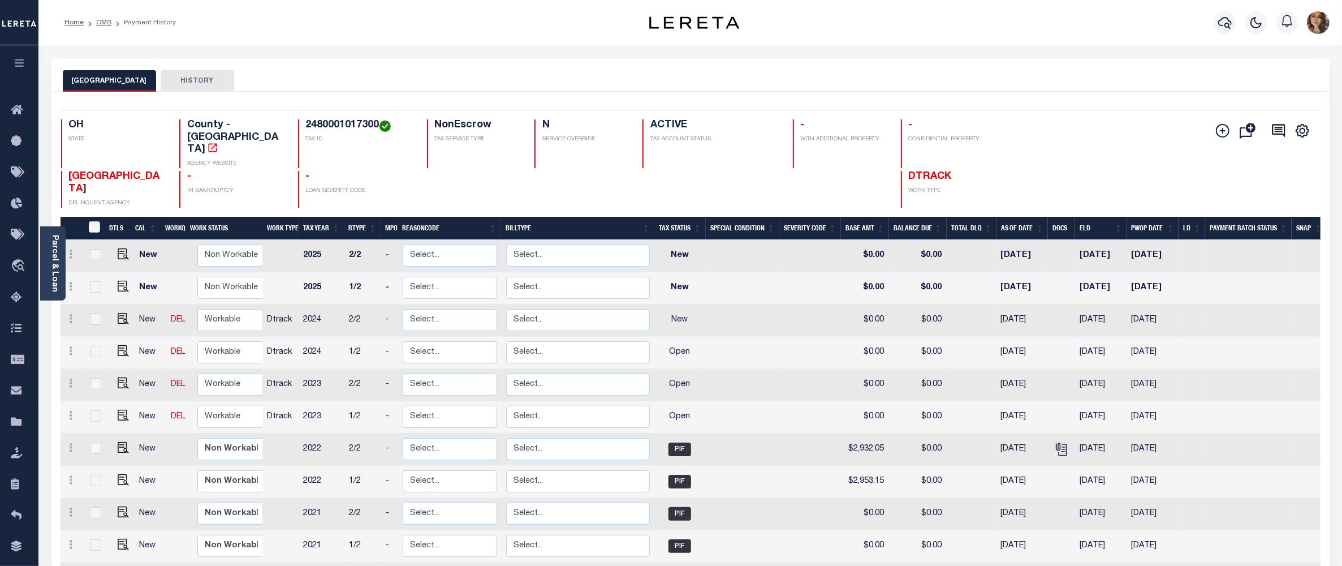
click at [342, 127] on h4 "2480001017300" at bounding box center [359, 125] width 107 height 12
copy h4 "2480001017300"
click at [120, 248] on img "" at bounding box center [123, 253] width 11 height 11
checkbox input "true"
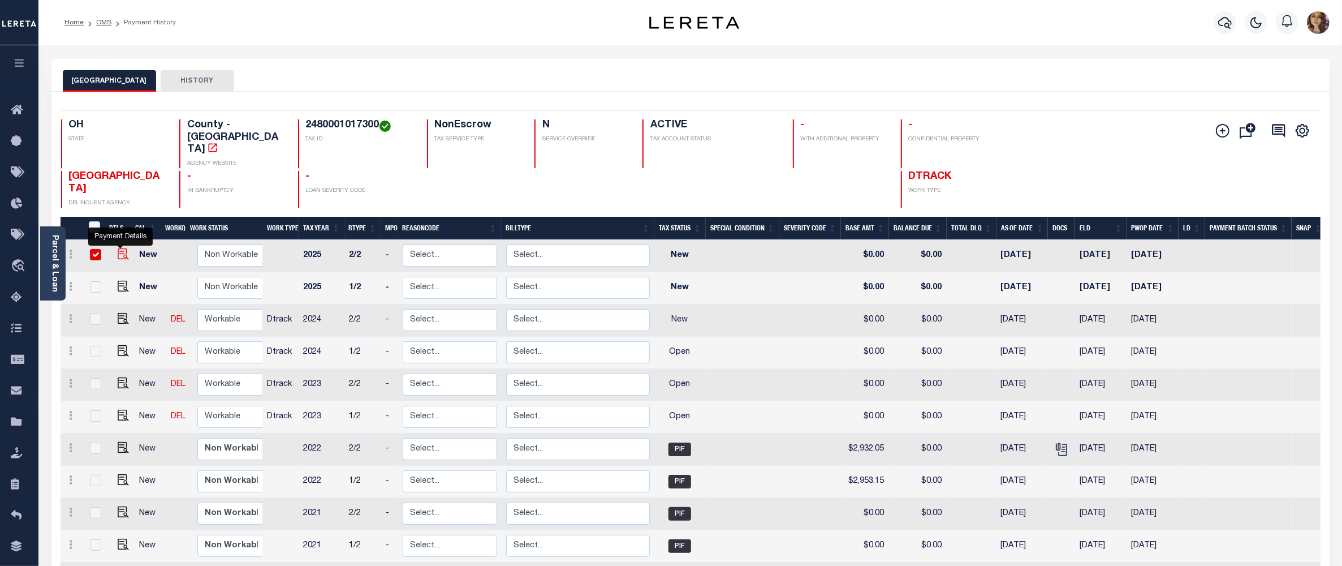
checkbox input "true"
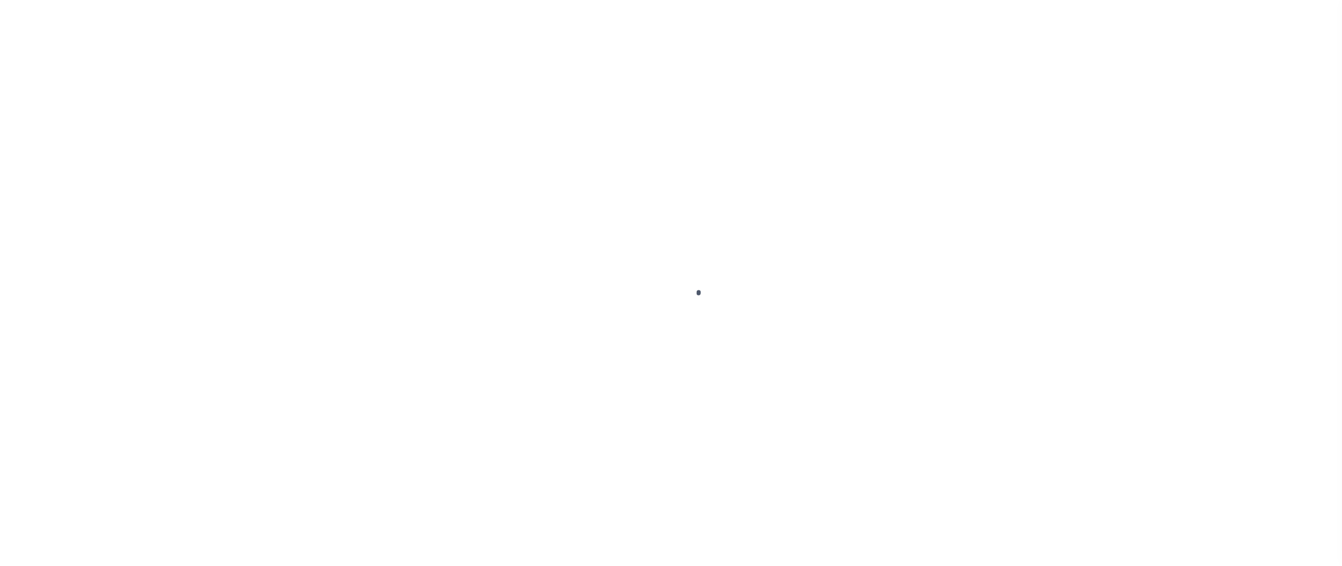
checkbox input "false"
type input "[DATE]"
select select "NW2"
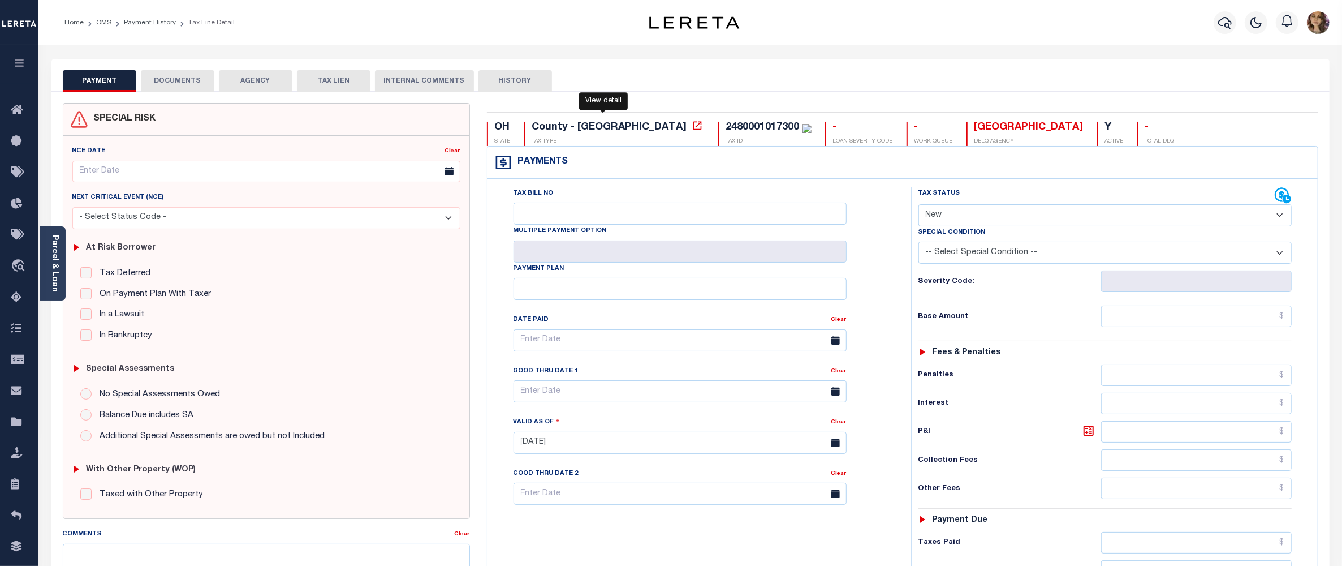
click at [692, 127] on icon at bounding box center [697, 125] width 11 height 11
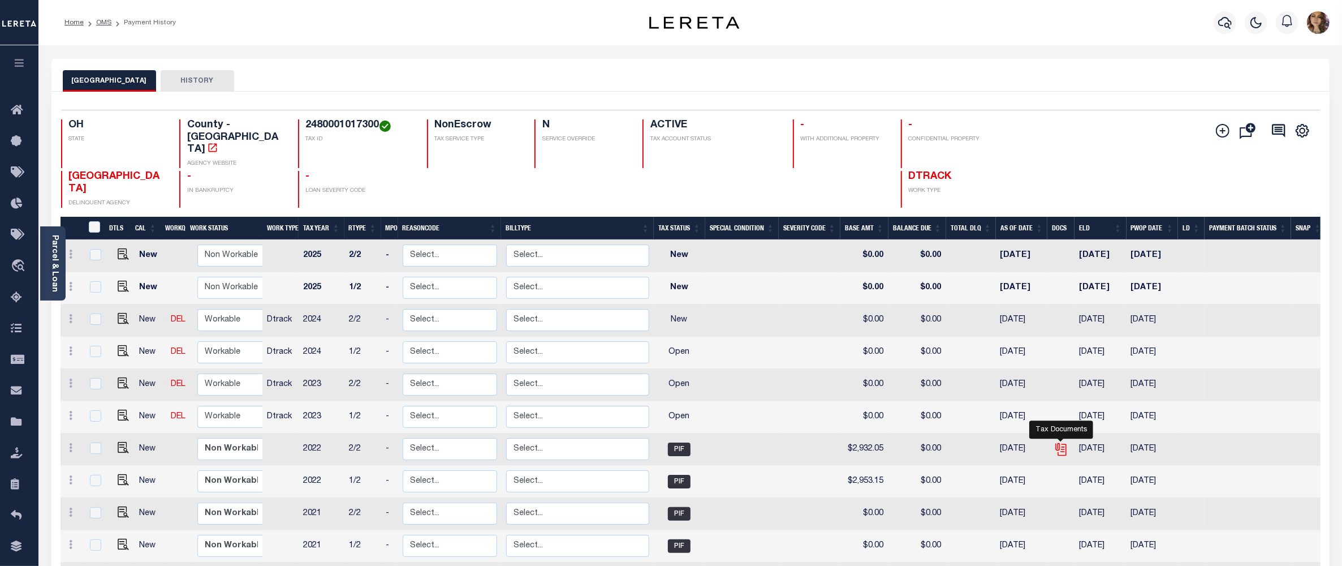
click at [1061, 442] on icon "" at bounding box center [1061, 449] width 15 height 15
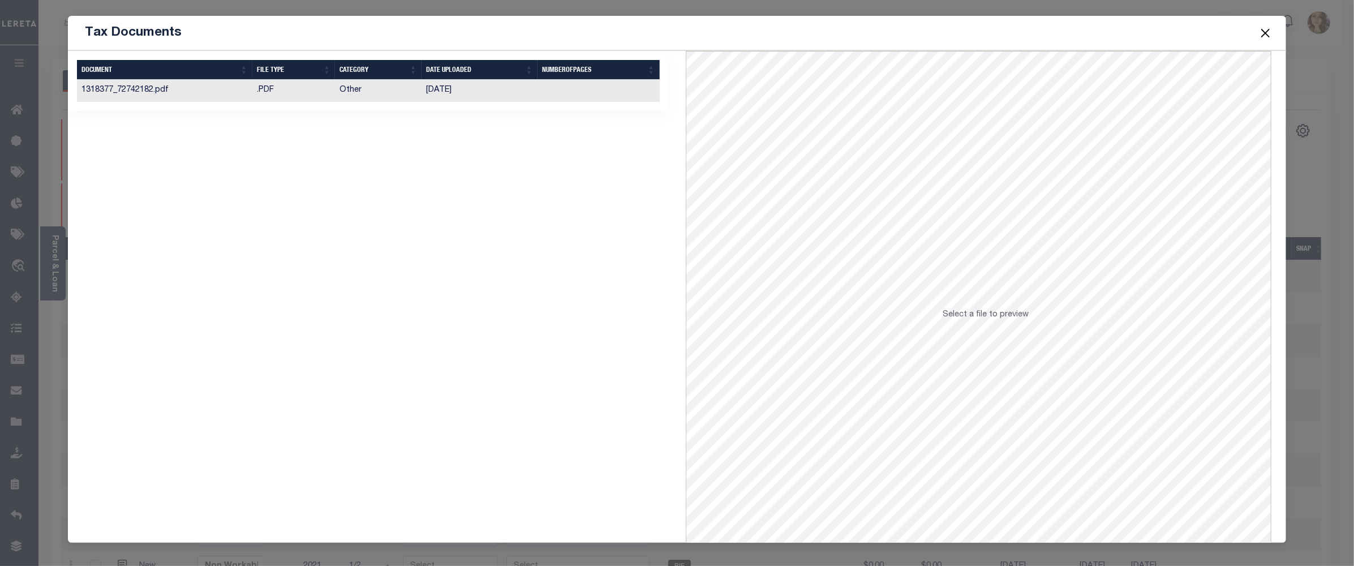
click at [459, 92] on td "[DATE]" at bounding box center [479, 91] width 116 height 22
click at [1262, 32] on button "Close" at bounding box center [1265, 32] width 15 height 15
